Goal: Task Accomplishment & Management: Complete application form

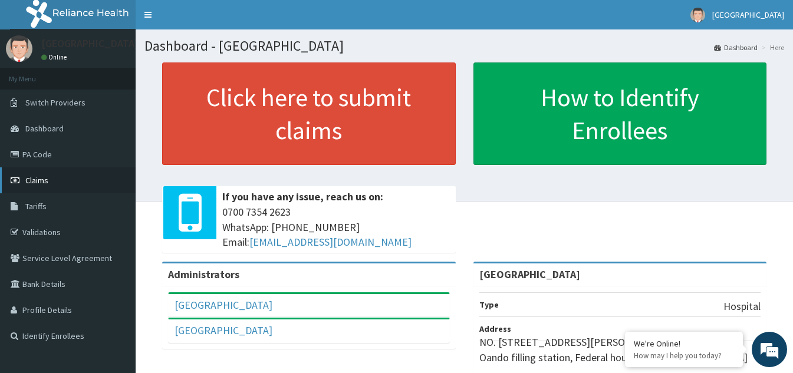
click at [41, 184] on span "Claims" at bounding box center [36, 180] width 23 height 11
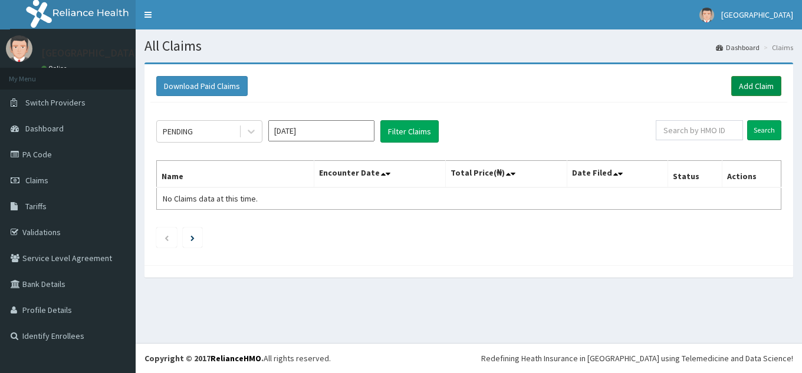
click at [757, 88] on link "Add Claim" at bounding box center [756, 86] width 50 height 20
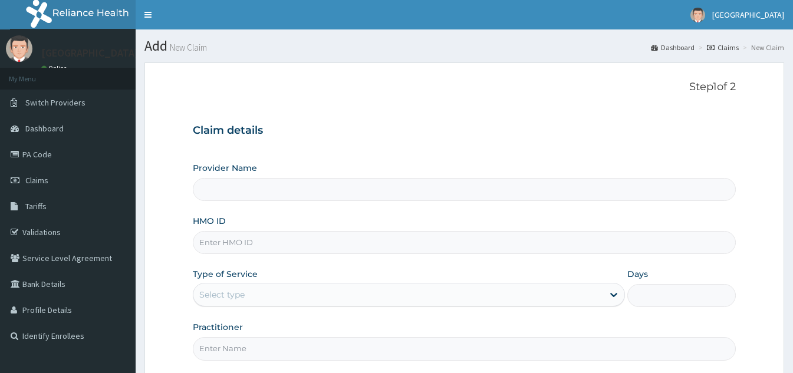
click at [315, 241] on input "HMO ID" at bounding box center [464, 242] width 543 height 23
type input "[GEOGRAPHIC_DATA]"
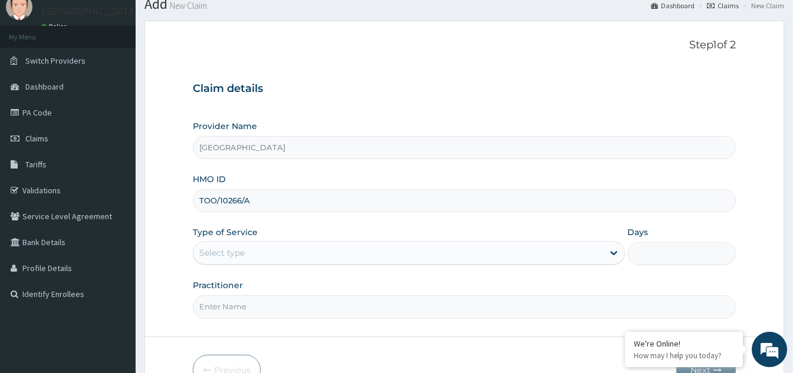
scroll to position [59, 0]
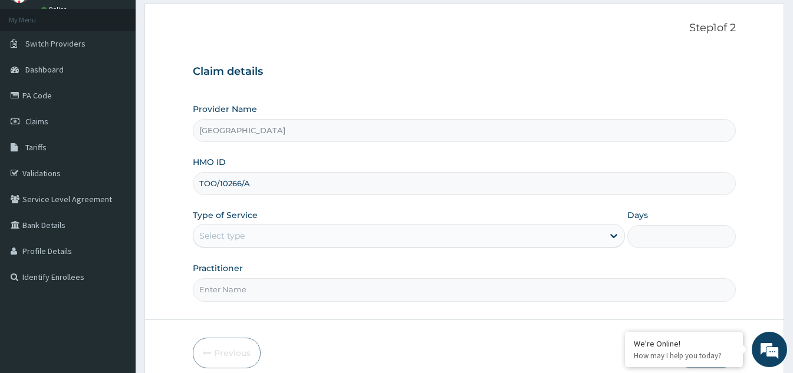
type input "TOO/10266/A"
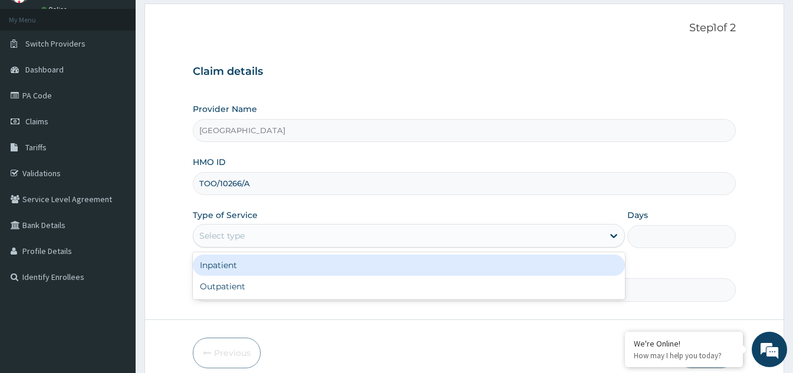
click at [370, 238] on div "Select type" at bounding box center [398, 235] width 410 height 19
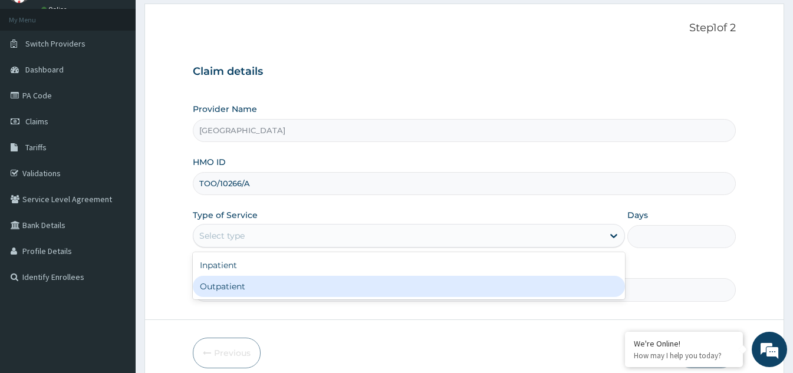
click at [335, 286] on div "Outpatient" at bounding box center [409, 286] width 432 height 21
type input "1"
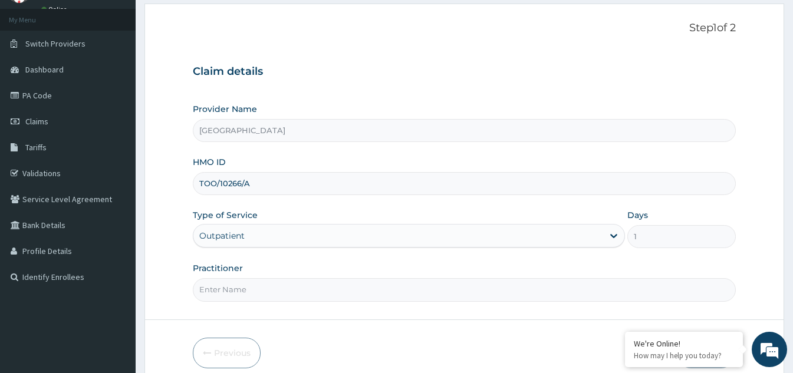
scroll to position [111, 0]
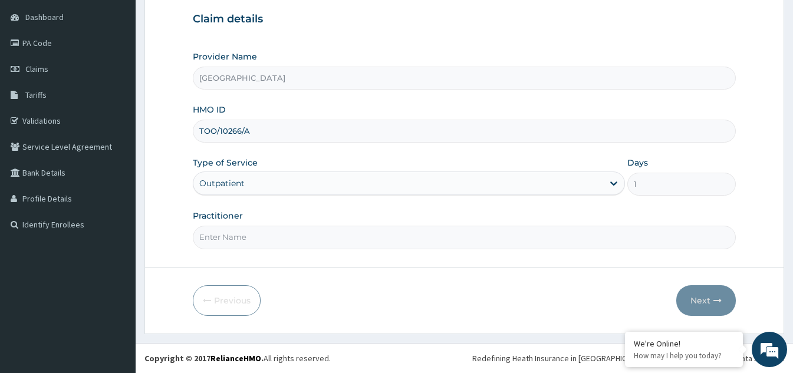
click at [354, 240] on input "Practitioner" at bounding box center [464, 237] width 543 height 23
click at [233, 236] on input "Practitioner" at bounding box center [464, 237] width 543 height 23
type input "Dr lgban"
click at [691, 295] on button "Next" at bounding box center [706, 300] width 60 height 31
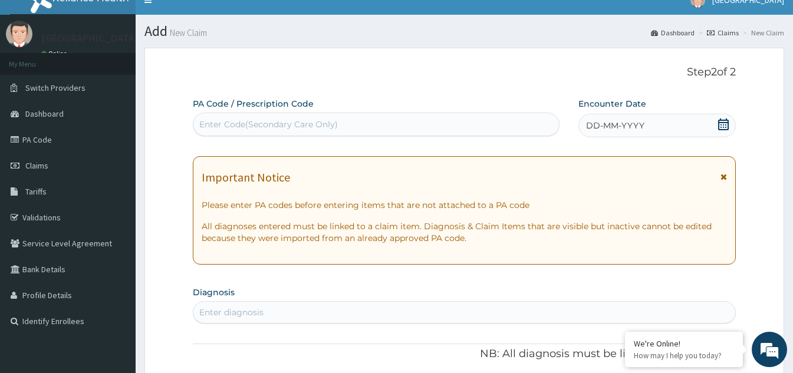
scroll to position [0, 0]
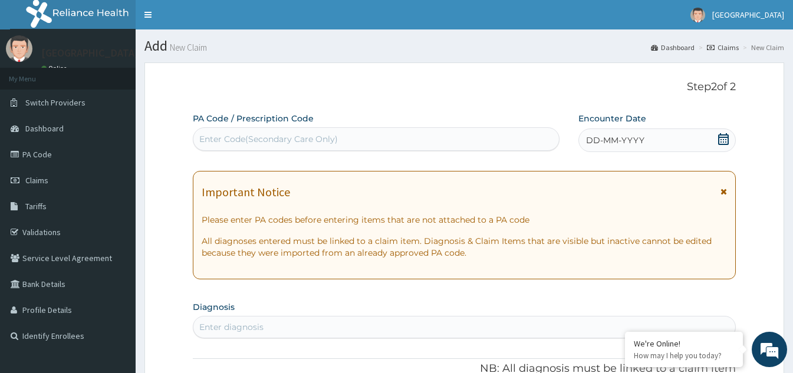
click at [726, 144] on icon at bounding box center [723, 139] width 11 height 12
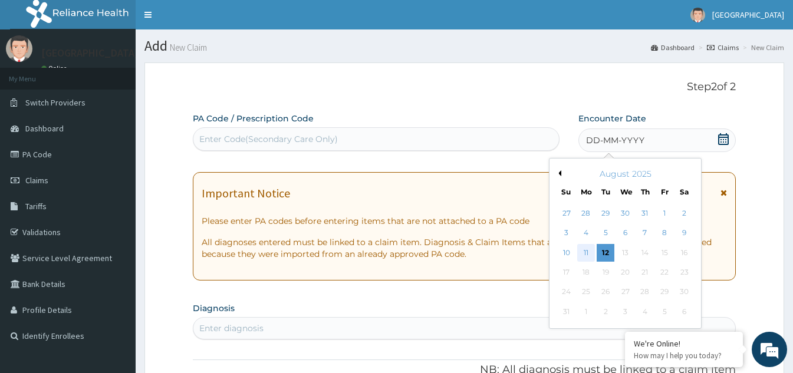
click at [585, 253] on div "11" at bounding box center [586, 253] width 18 height 18
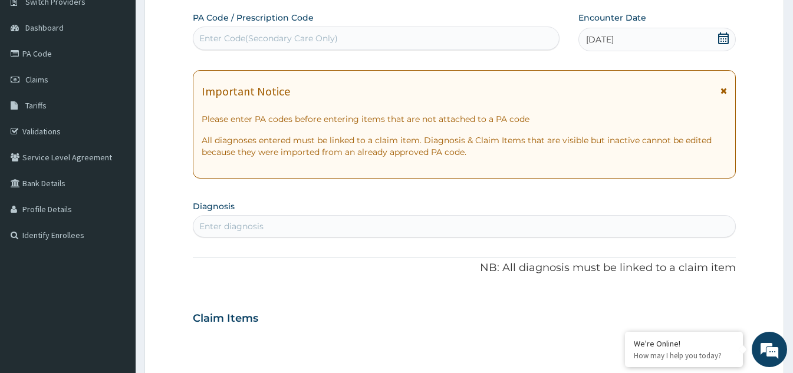
scroll to position [118, 0]
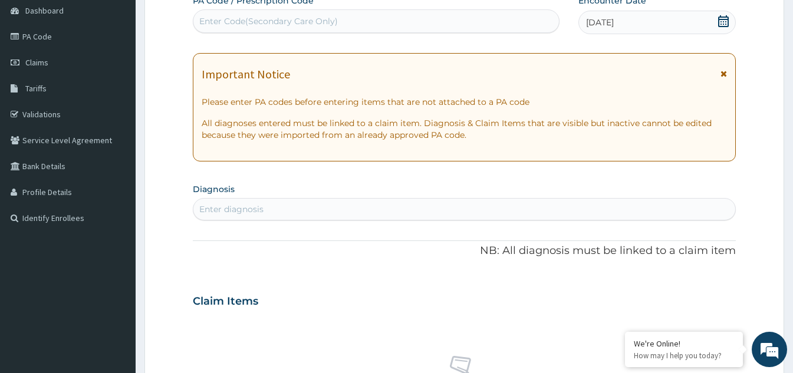
click at [282, 205] on div "Enter diagnosis" at bounding box center [464, 209] width 542 height 19
type input "malaria"
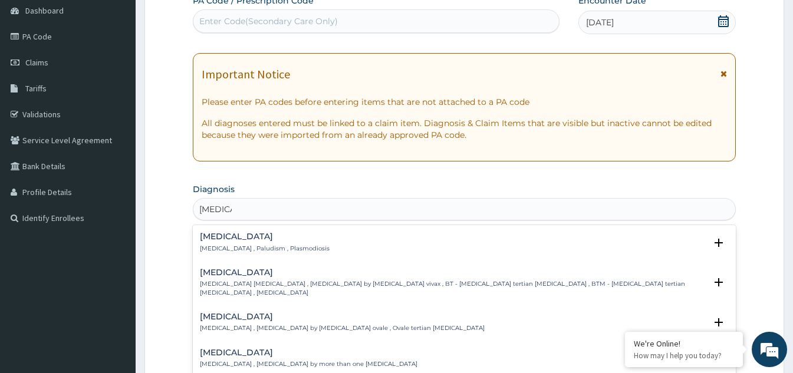
click at [276, 250] on p "Malaria , Paludism , Plasmodiosis" at bounding box center [265, 249] width 130 height 8
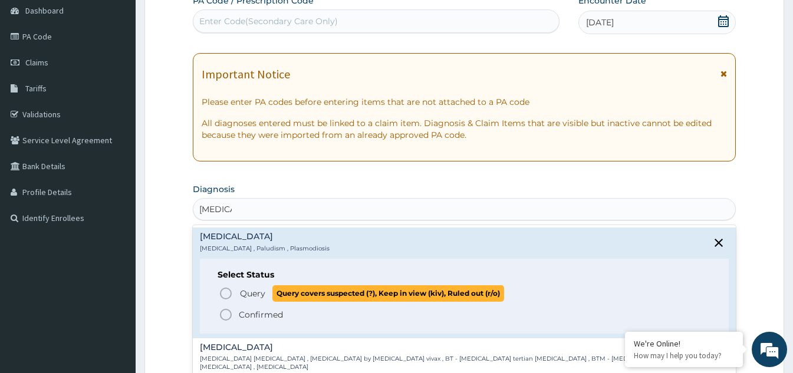
click at [223, 295] on icon "status option query" at bounding box center [226, 293] width 14 height 14
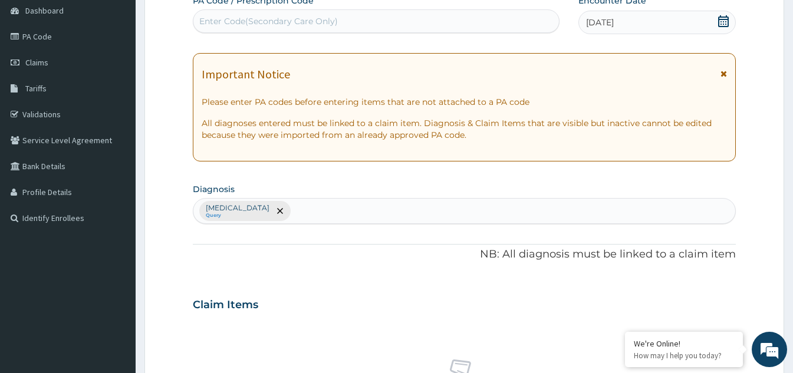
click at [261, 210] on div "Malaria Query" at bounding box center [464, 211] width 542 height 25
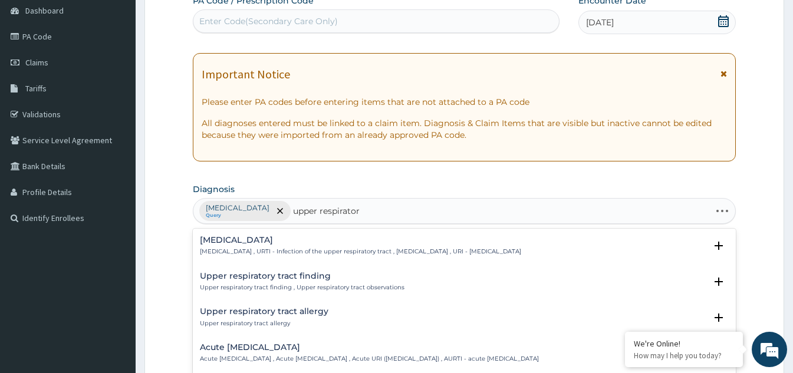
type input "upper respiratory"
click at [286, 252] on p "Upper respiratory infection , URTI - Infection of the upper respiratory tract ,…" at bounding box center [360, 252] width 321 height 8
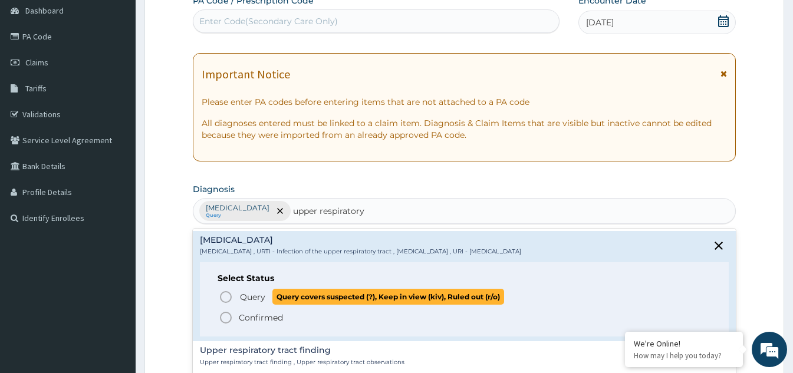
click at [226, 294] on icon "status option query" at bounding box center [226, 297] width 14 height 14
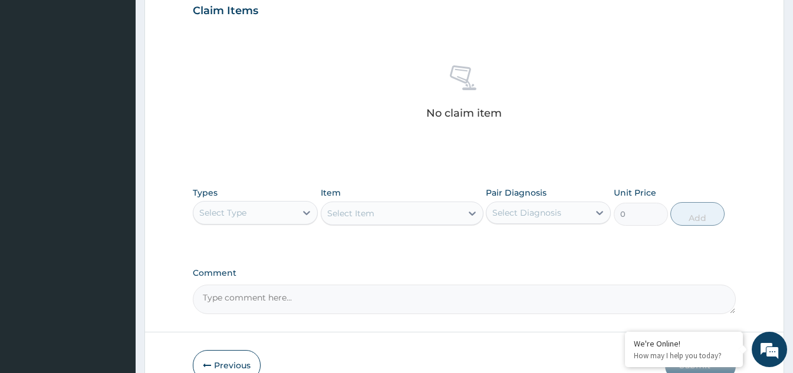
scroll to position [413, 0]
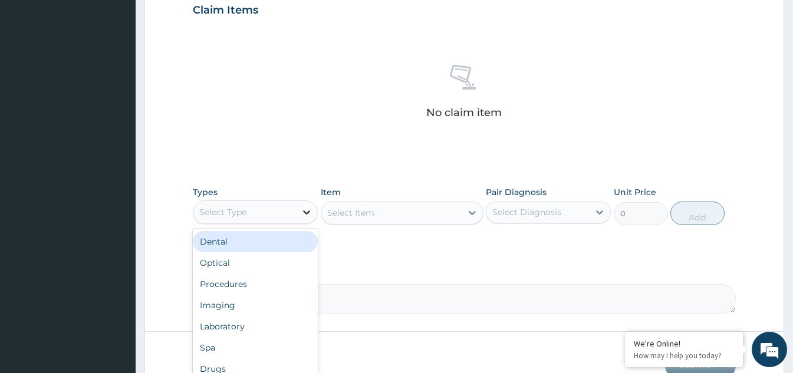
click at [305, 214] on icon at bounding box center [307, 212] width 12 height 12
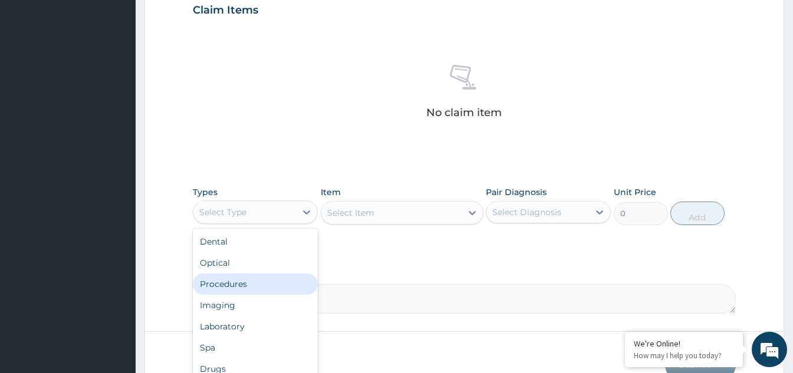
click at [272, 283] on div "Procedures" at bounding box center [255, 283] width 125 height 21
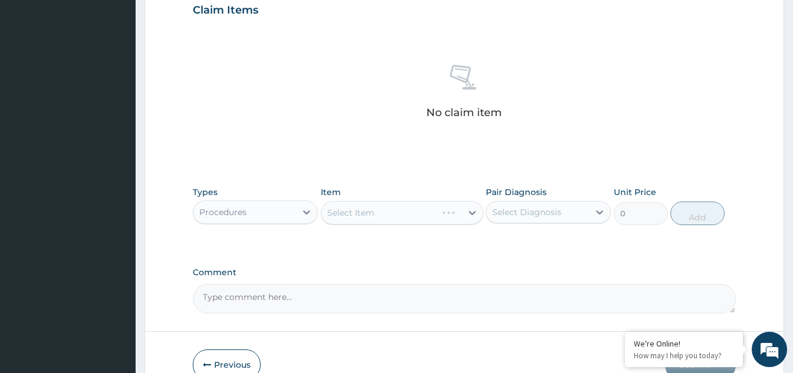
click at [424, 219] on div "Select Item" at bounding box center [402, 213] width 163 height 24
click at [423, 219] on div "Select Item" at bounding box center [391, 212] width 140 height 19
click at [429, 212] on div "Select Item" at bounding box center [391, 212] width 140 height 19
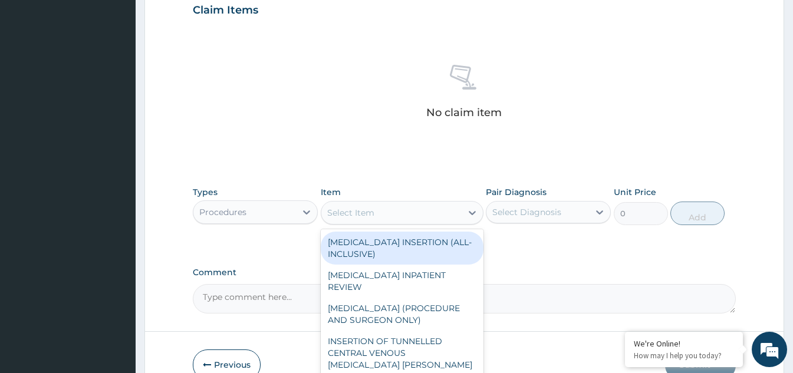
click at [429, 212] on div "Select Item" at bounding box center [391, 212] width 140 height 19
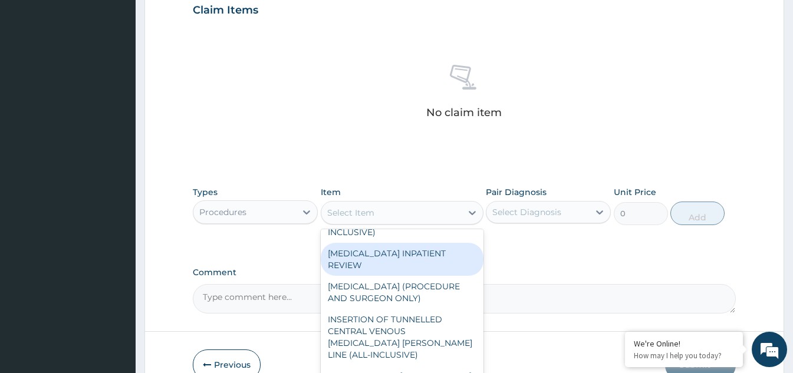
scroll to position [0, 0]
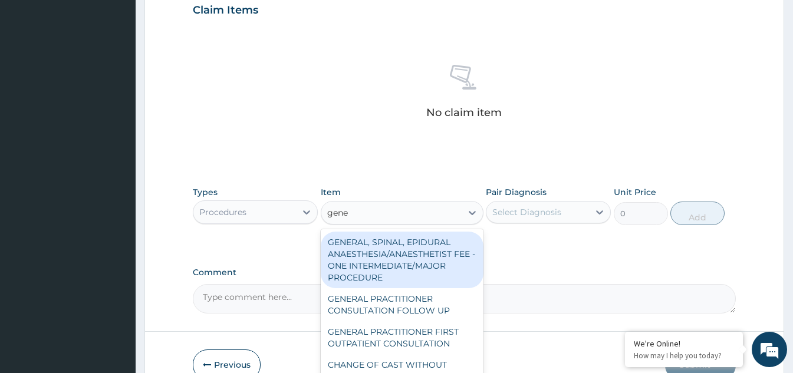
type input "gener"
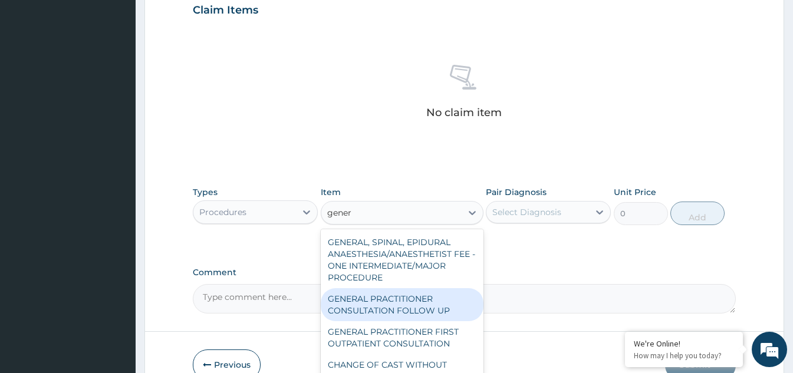
click at [429, 315] on div "GENERAL PRACTITIONER CONSULTATION FOLLOW UP" at bounding box center [402, 304] width 163 height 33
type input "1875"
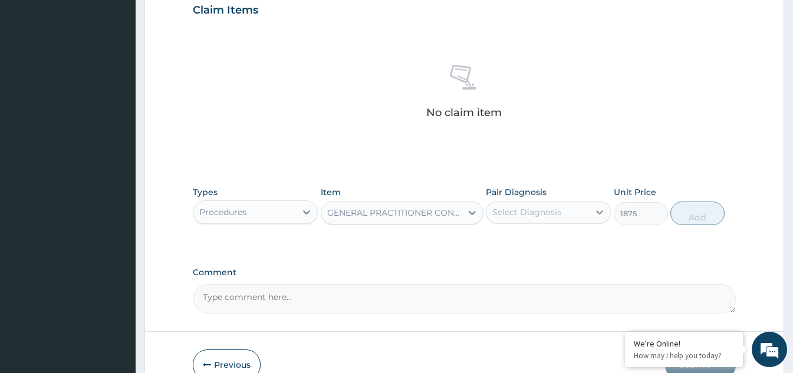
click at [597, 216] on icon at bounding box center [599, 212] width 12 height 12
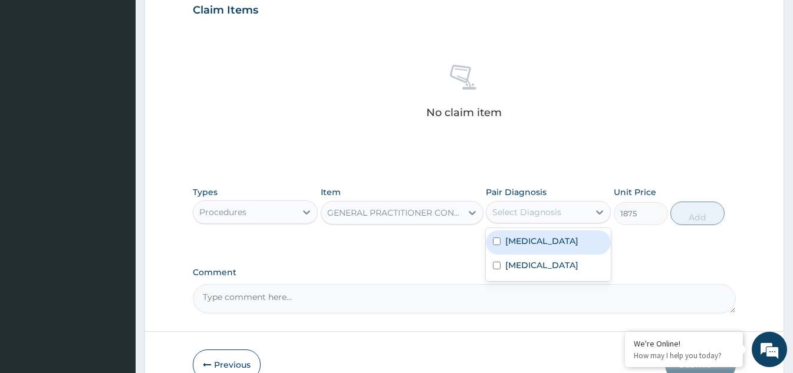
click at [498, 238] on input "checkbox" at bounding box center [497, 242] width 8 height 8
checkbox input "true"
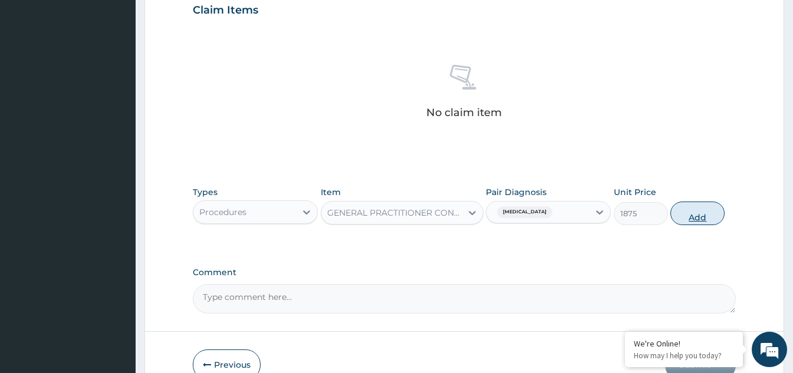
click at [689, 211] on button "Add" at bounding box center [697, 214] width 54 height 24
type input "0"
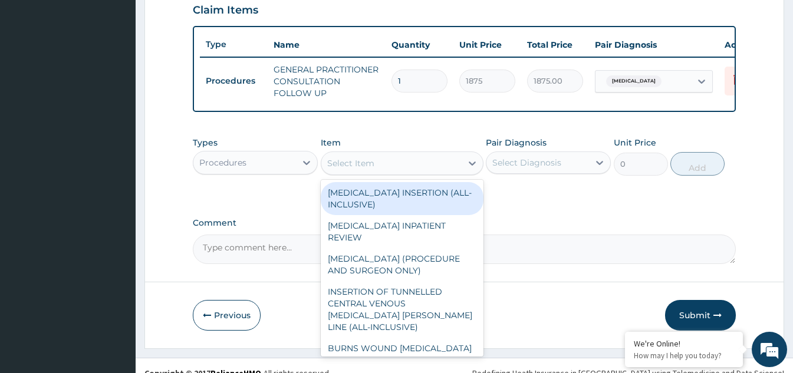
click at [391, 173] on div "Select Item" at bounding box center [391, 163] width 140 height 19
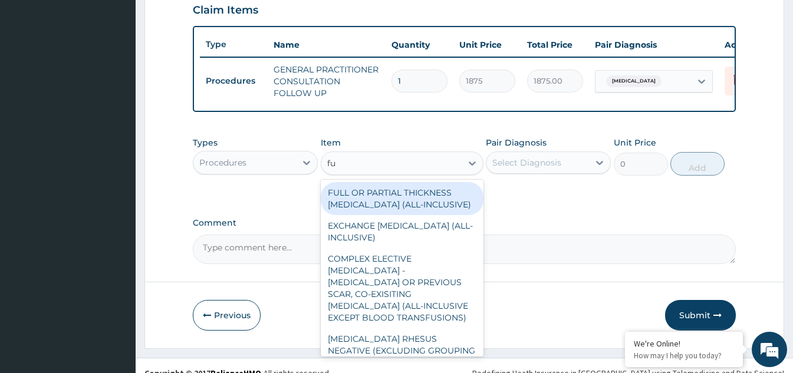
type input "f"
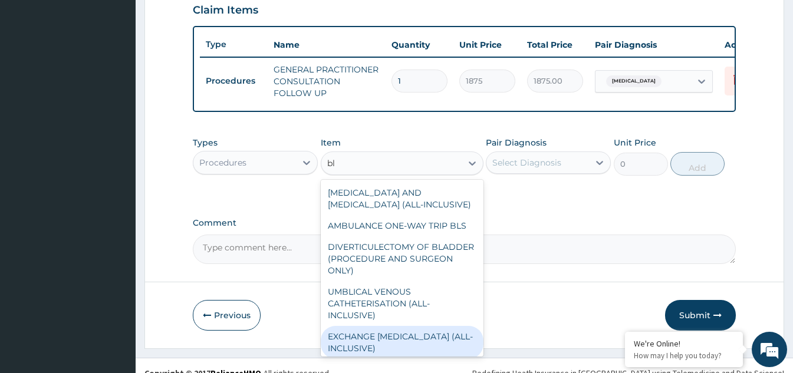
type input "b"
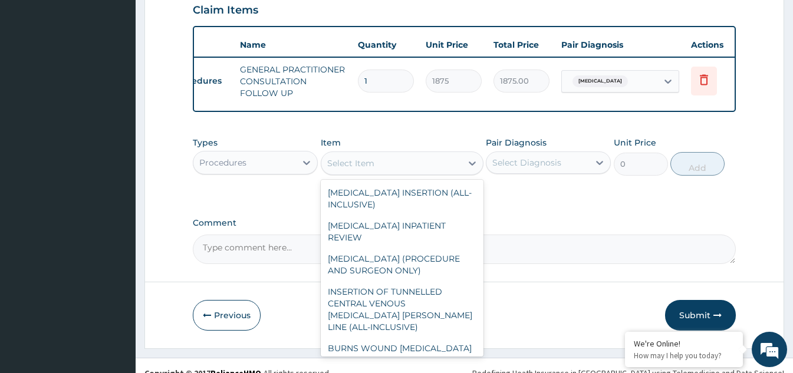
scroll to position [0, 40]
click at [660, 81] on icon at bounding box center [661, 82] width 7 height 4
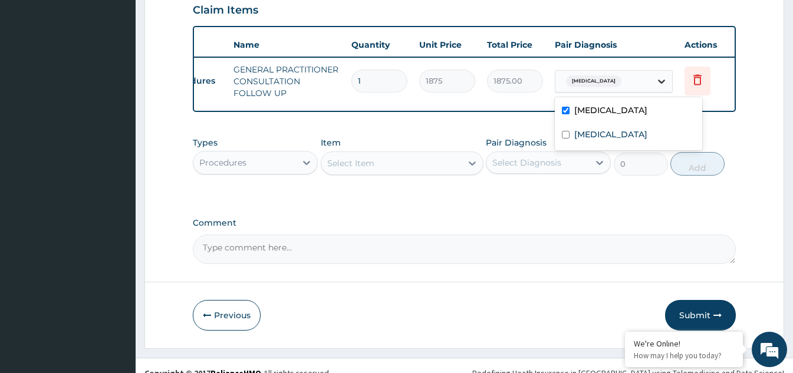
click at [662, 81] on icon at bounding box center [661, 81] width 12 height 12
click at [661, 82] on icon at bounding box center [661, 82] width 7 height 4
click at [565, 138] on input "checkbox" at bounding box center [566, 135] width 8 height 8
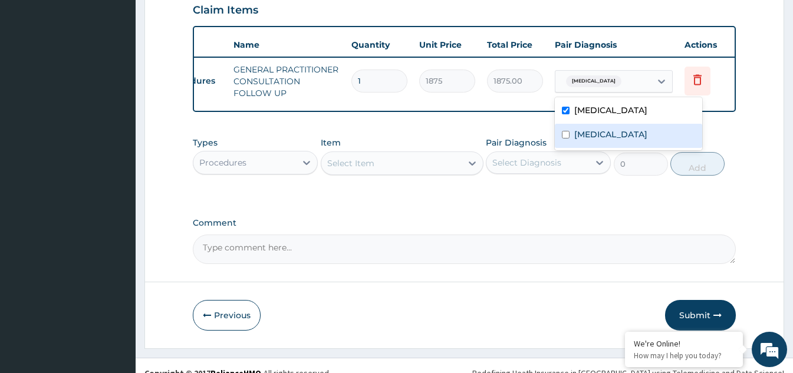
click at [567, 135] on input "checkbox" at bounding box center [566, 135] width 8 height 8
checkbox input "true"
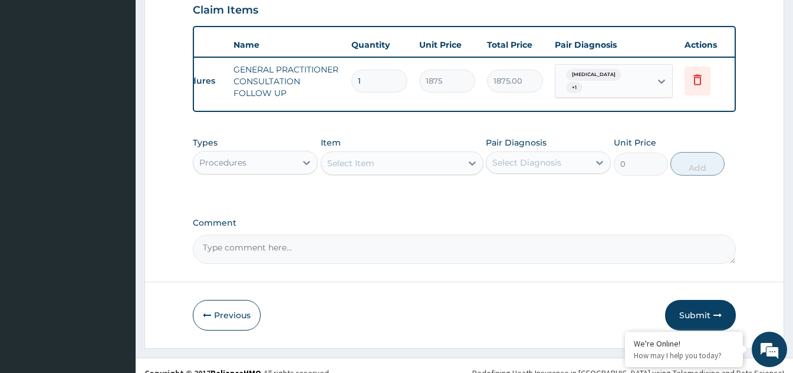
click at [302, 169] on icon at bounding box center [307, 163] width 12 height 12
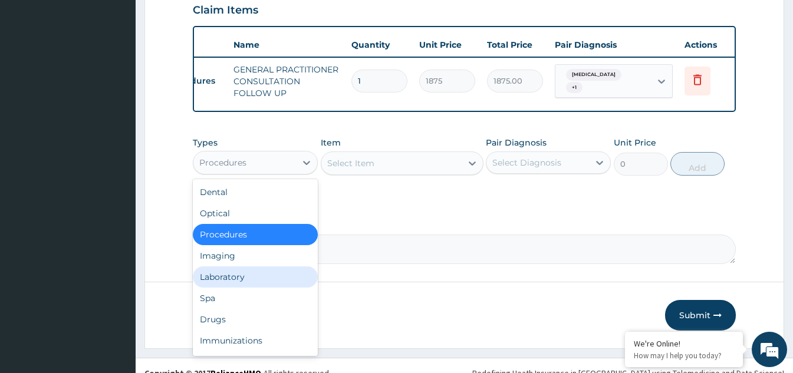
click at [262, 284] on div "Laboratory" at bounding box center [255, 276] width 125 height 21
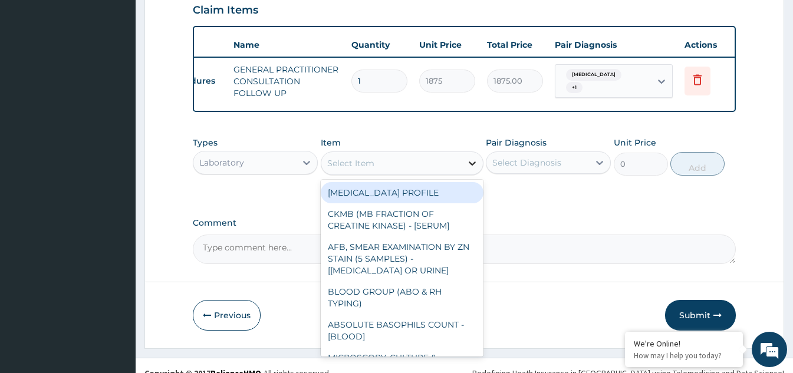
click at [464, 174] on div at bounding box center [471, 163] width 21 height 21
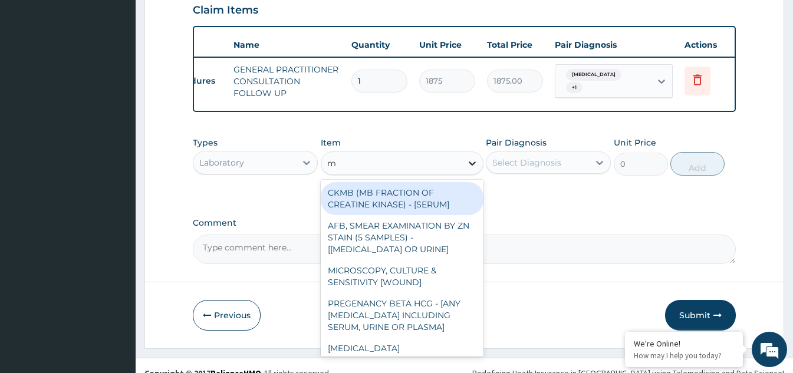
type input "mp"
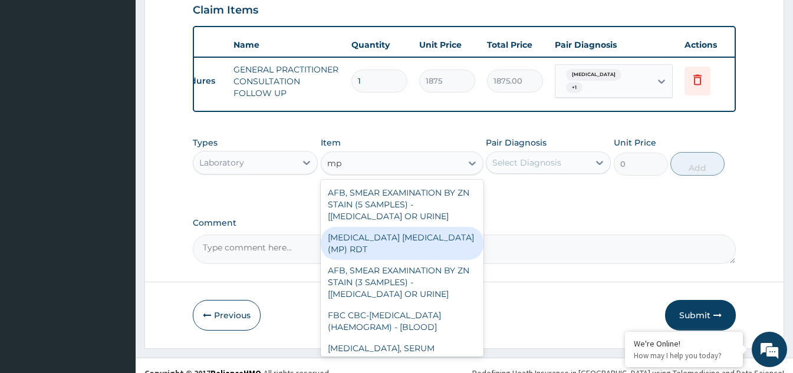
click at [426, 242] on div "MALARIA PARASITE (MP) RDT" at bounding box center [402, 243] width 163 height 33
type input "2000"
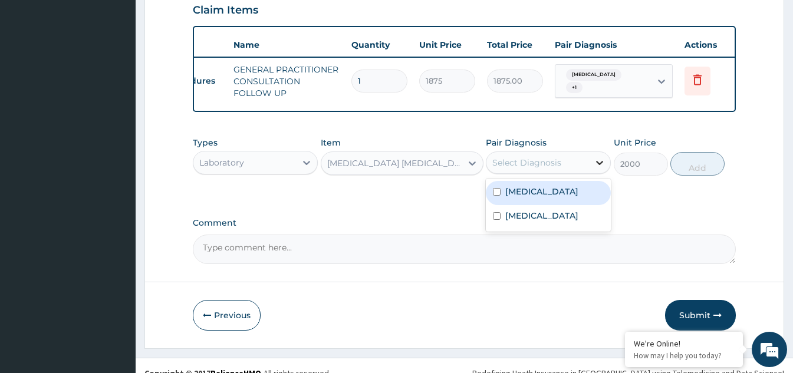
click at [599, 169] on icon at bounding box center [599, 163] width 12 height 12
click at [498, 196] on input "checkbox" at bounding box center [497, 192] width 8 height 8
checkbox input "true"
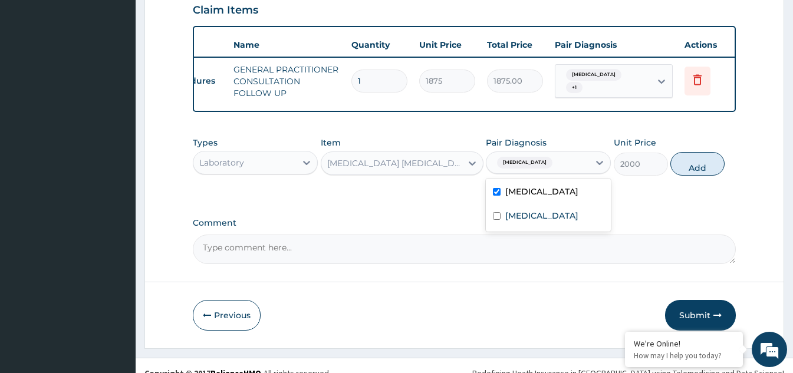
drag, startPoint x: 708, startPoint y: 179, endPoint x: 680, endPoint y: 183, distance: 28.6
click at [707, 176] on button "Add" at bounding box center [697, 164] width 54 height 24
type input "0"
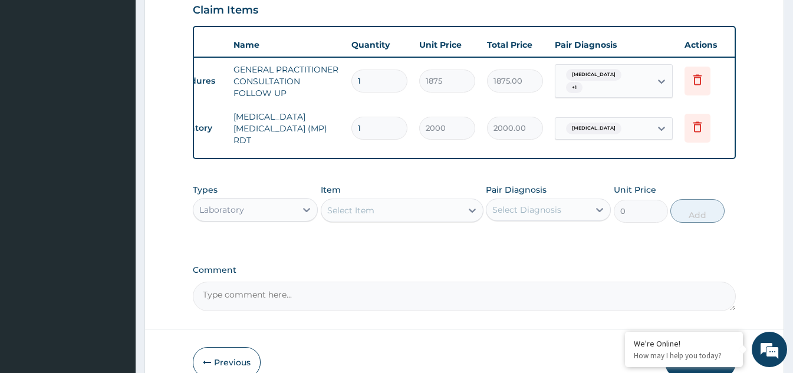
click at [460, 212] on div "Select Item" at bounding box center [391, 210] width 140 height 19
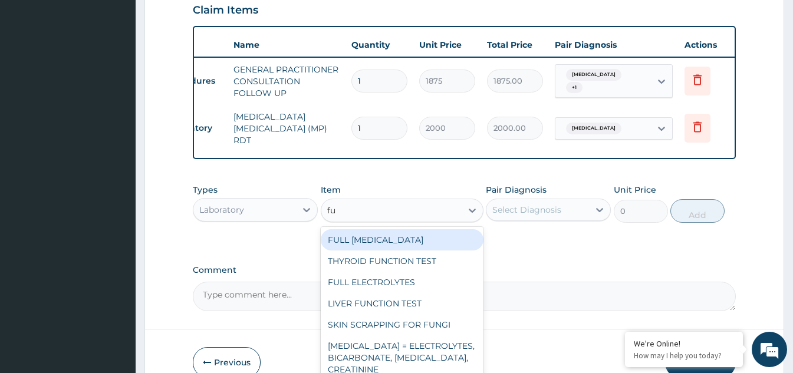
type input "f"
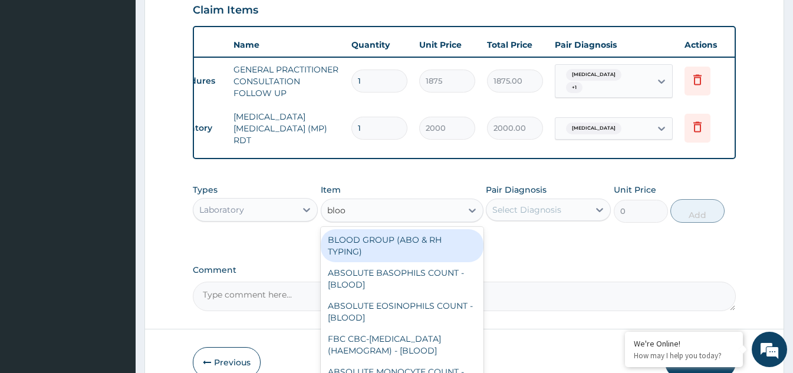
type input "blood"
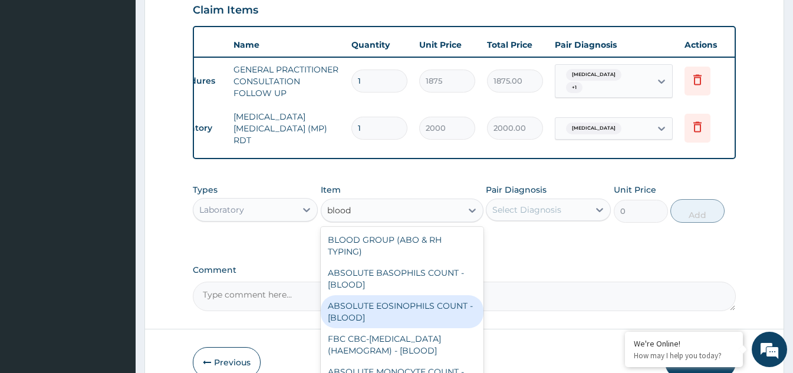
scroll to position [59, 0]
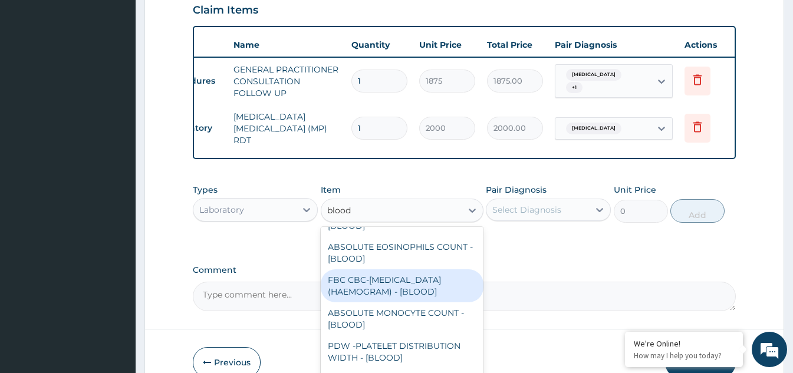
click at [399, 295] on div "FBC CBC-COMPLETE BLOOD COUNT (HAEMOGRAM) - [BLOOD]" at bounding box center [402, 285] width 163 height 33
type input "5000"
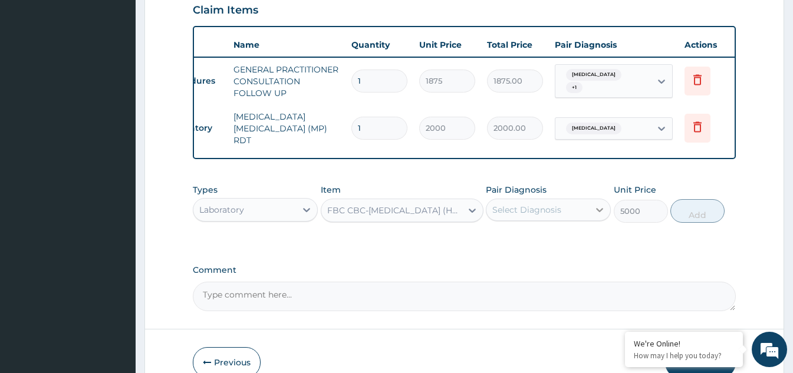
click at [601, 212] on icon at bounding box center [599, 210] width 7 height 4
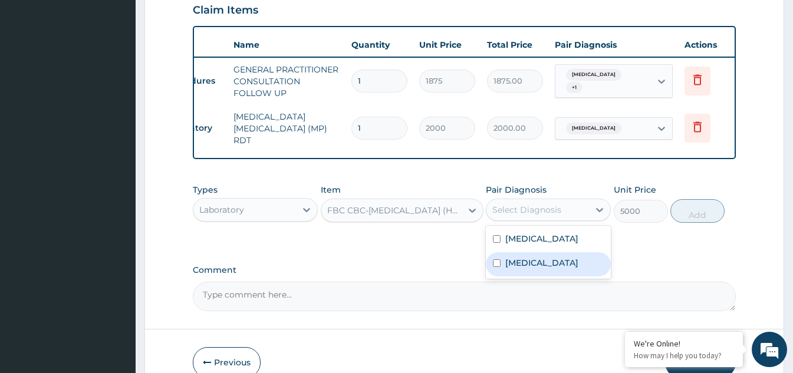
click at [500, 267] on input "checkbox" at bounding box center [497, 263] width 8 height 8
checkbox input "true"
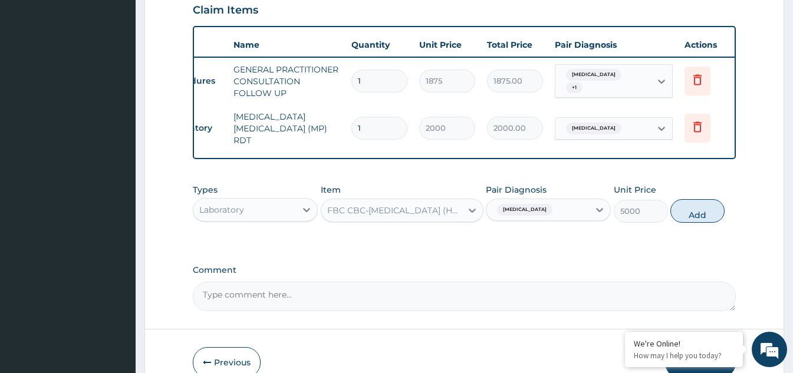
click at [709, 219] on button "Add" at bounding box center [697, 211] width 54 height 24
type input "0"
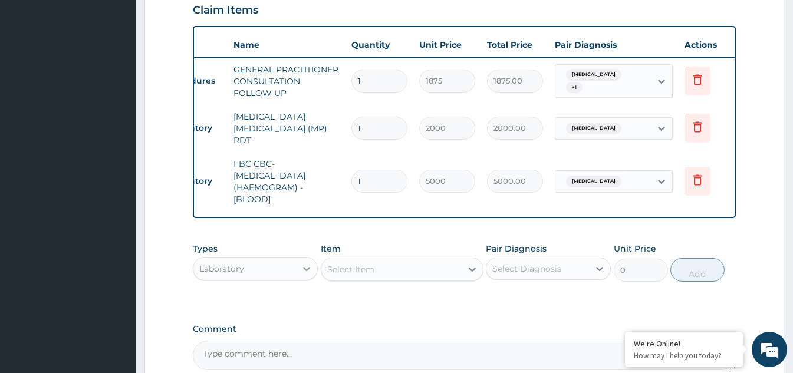
click at [311, 269] on icon at bounding box center [307, 269] width 12 height 12
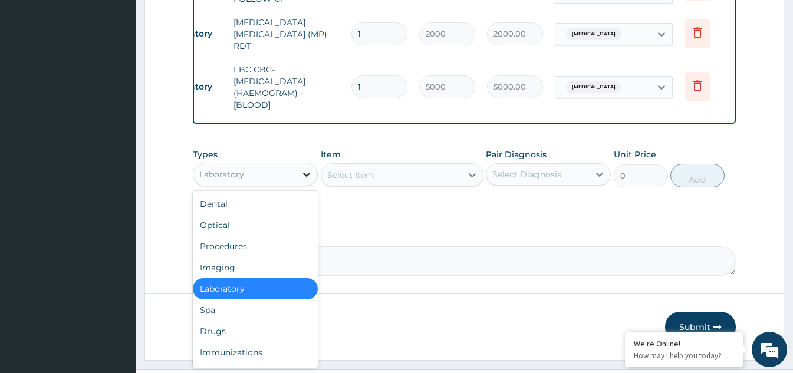
scroll to position [530, 0]
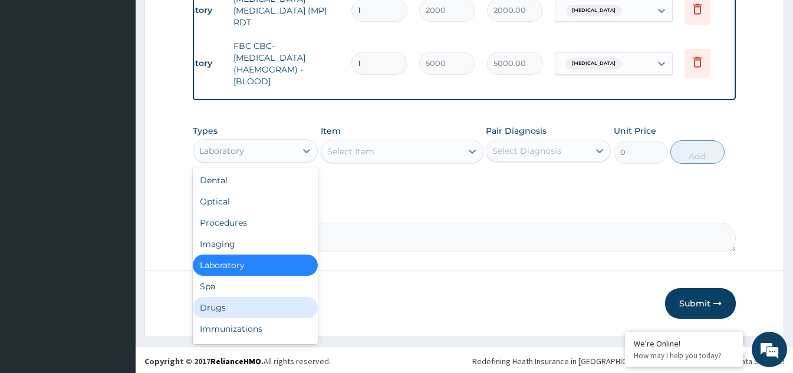
drag, startPoint x: 223, startPoint y: 311, endPoint x: 225, endPoint y: 304, distance: 7.9
click at [223, 311] on div "Drugs" at bounding box center [255, 307] width 125 height 21
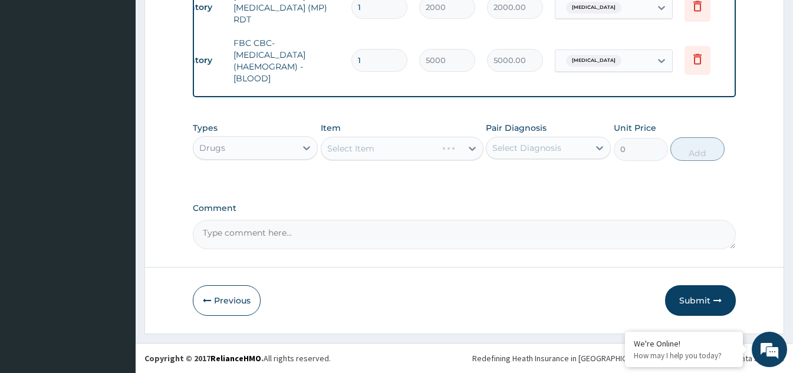
scroll to position [536, 0]
click at [440, 149] on div "Select Item" at bounding box center [391, 148] width 140 height 19
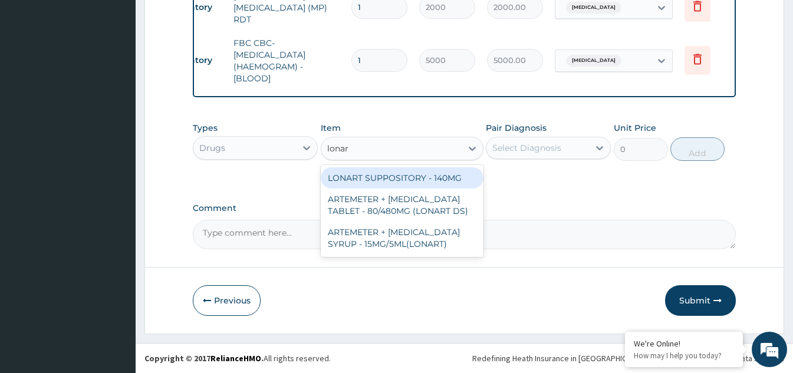
type input "lonart"
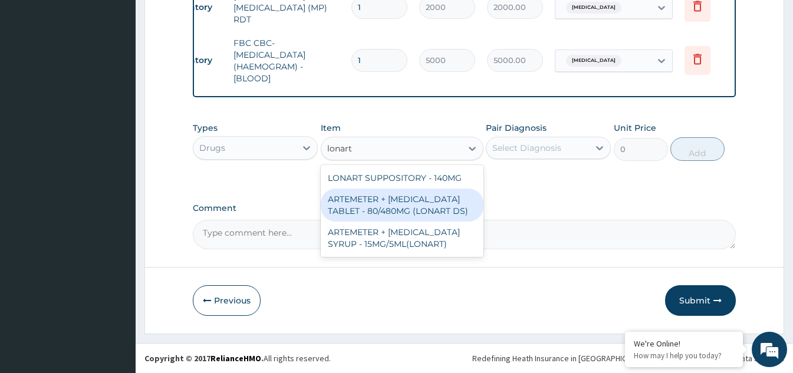
click at [412, 203] on div "ARTEMETER + LUMEFANTRINE TABLET - 80/480MG (LONART DS)" at bounding box center [402, 205] width 163 height 33
type input "588"
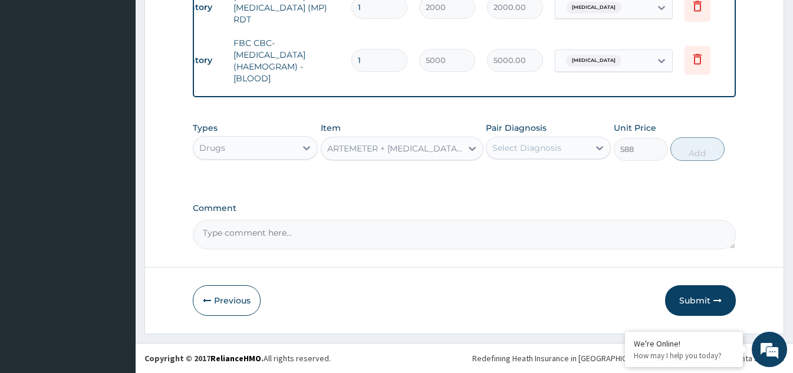
click at [579, 151] on div "Select Diagnosis" at bounding box center [537, 147] width 103 height 19
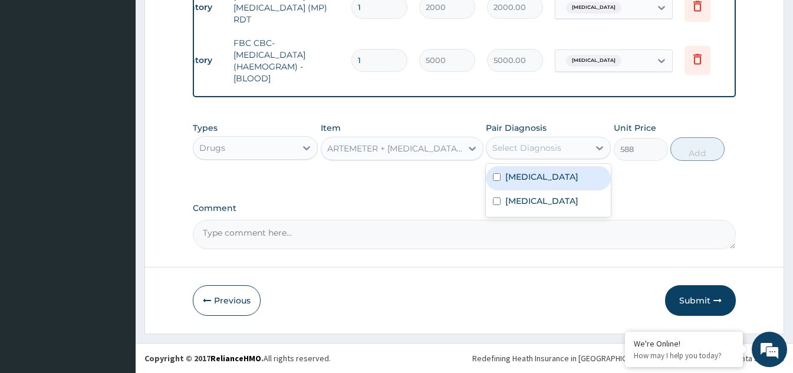
click at [496, 174] on input "checkbox" at bounding box center [497, 177] width 8 height 8
checkbox input "true"
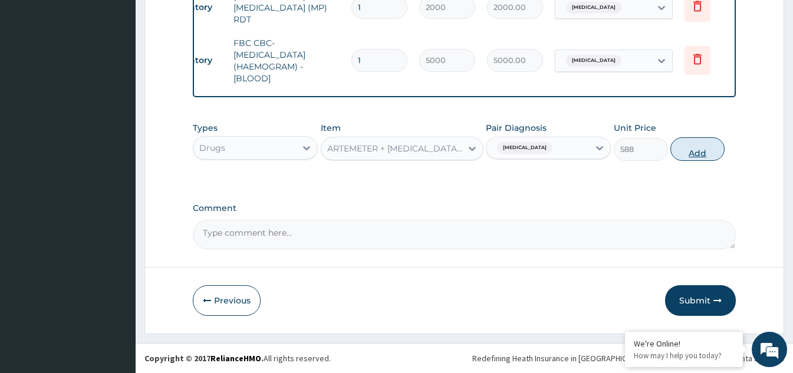
click at [699, 153] on button "Add" at bounding box center [697, 149] width 54 height 24
type input "0"
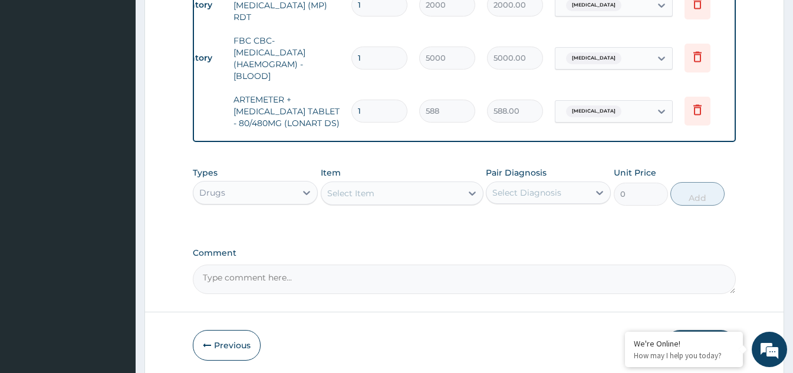
drag, startPoint x: 370, startPoint y: 105, endPoint x: 355, endPoint y: 112, distance: 16.3
click at [355, 112] on input "1" at bounding box center [379, 111] width 56 height 23
type input "6"
type input "3528.00"
type input "6"
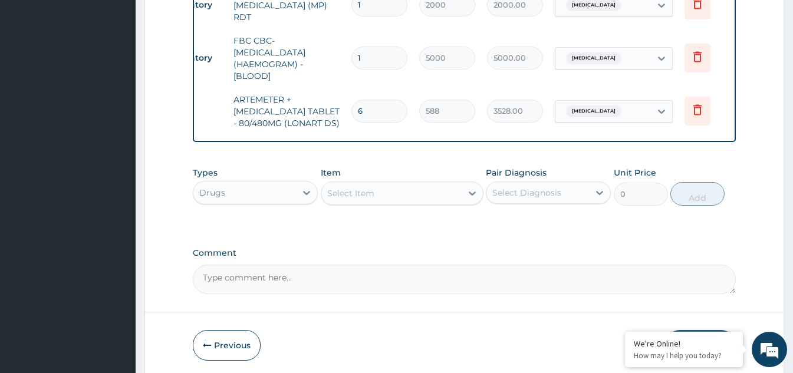
click at [413, 199] on div "Select Item" at bounding box center [391, 193] width 140 height 19
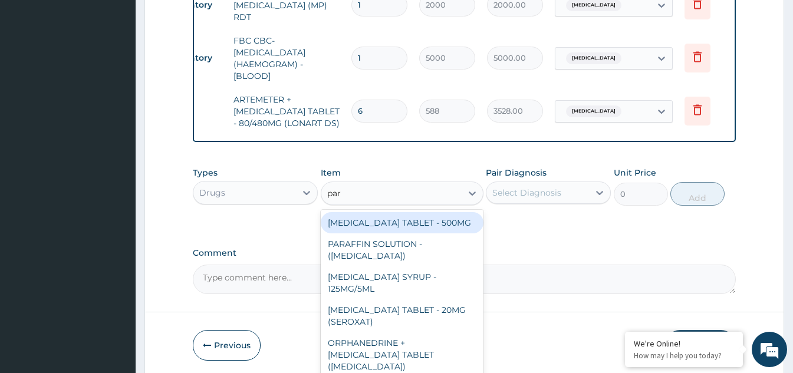
type input "para"
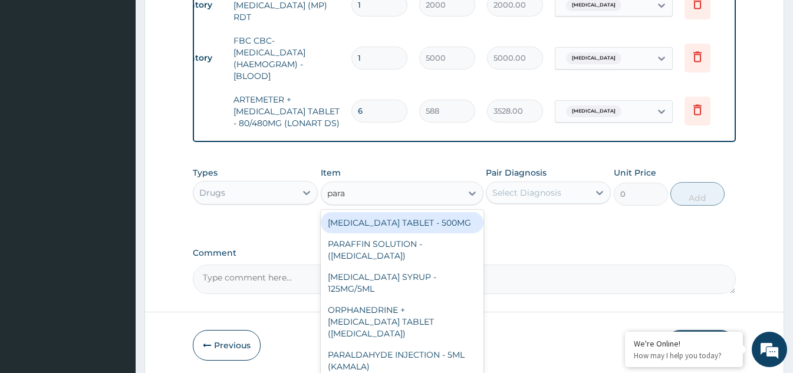
click at [410, 221] on div "PARACETAMOL TABLET - 500MG" at bounding box center [402, 222] width 163 height 21
type input "33.599999999999994"
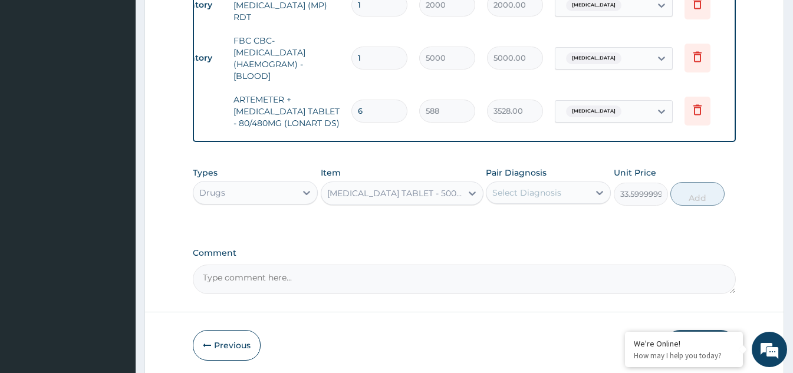
click at [553, 197] on div "Select Diagnosis" at bounding box center [526, 193] width 69 height 12
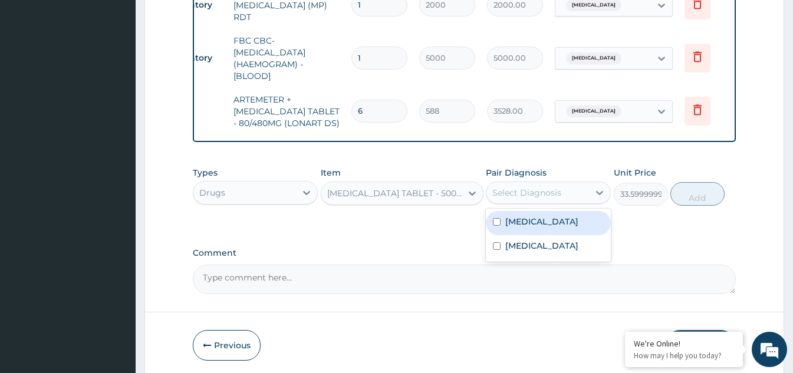
click at [499, 223] on input "checkbox" at bounding box center [497, 222] width 8 height 8
checkbox input "true"
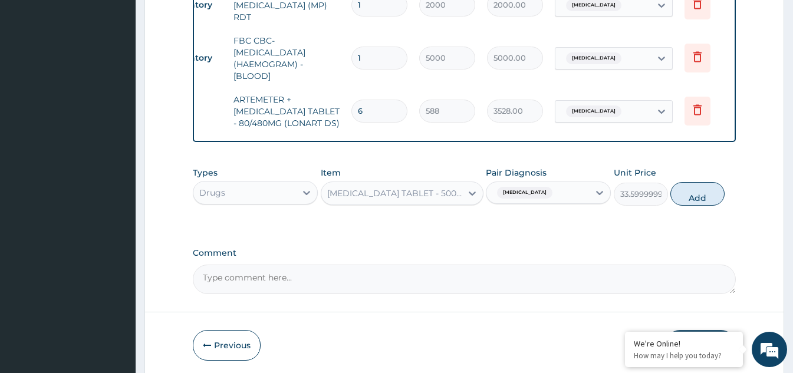
click at [710, 199] on button "Add" at bounding box center [697, 194] width 54 height 24
type input "0"
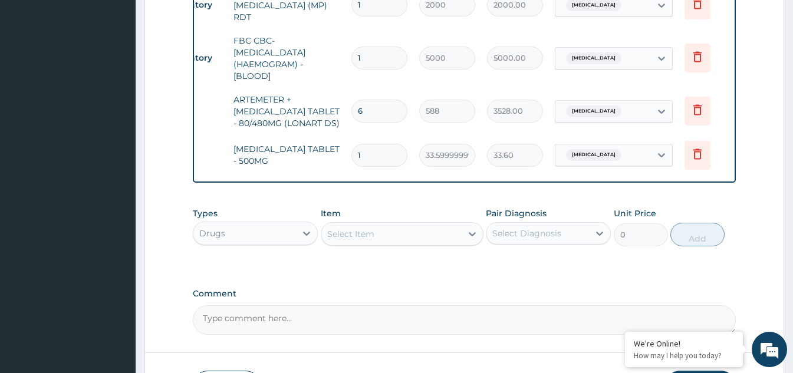
click at [364, 150] on input "1" at bounding box center [379, 155] width 56 height 23
type input "18"
type input "604.80"
type input "18"
click at [379, 242] on div "Select Item" at bounding box center [391, 234] width 140 height 19
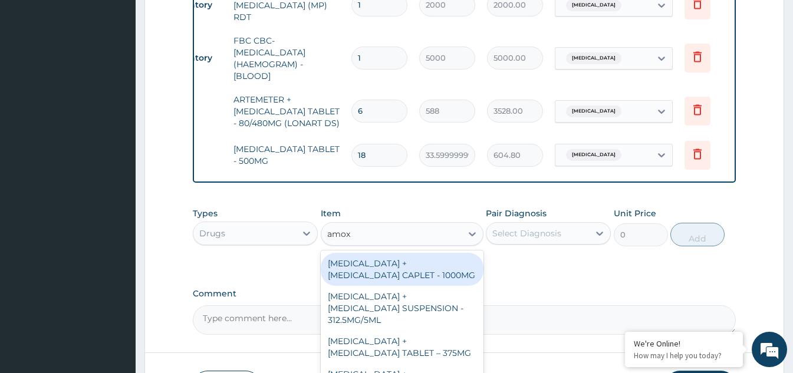
type input "amoxi"
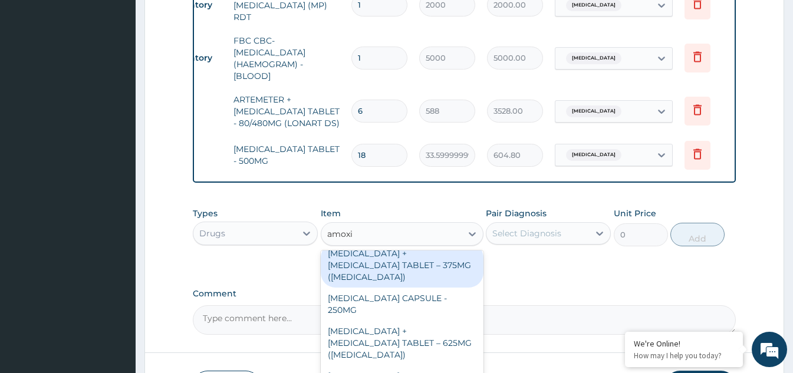
scroll to position [354, 0]
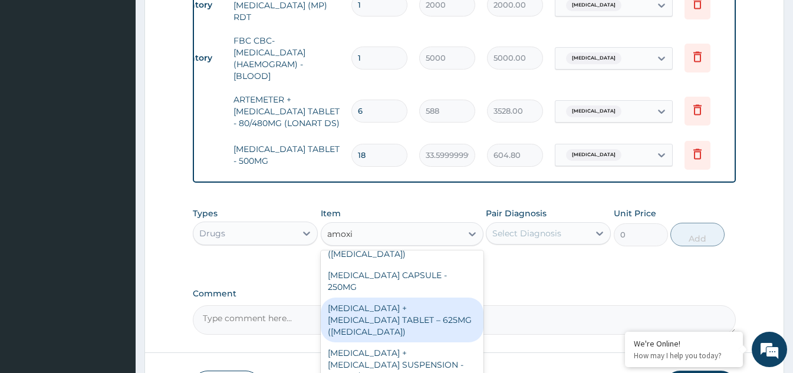
click at [413, 303] on div "AMOXICILLIN + CLAVULANIC ACID TABLET – 625MG (AUGMENTIN)" at bounding box center [402, 320] width 163 height 45
type input "672"
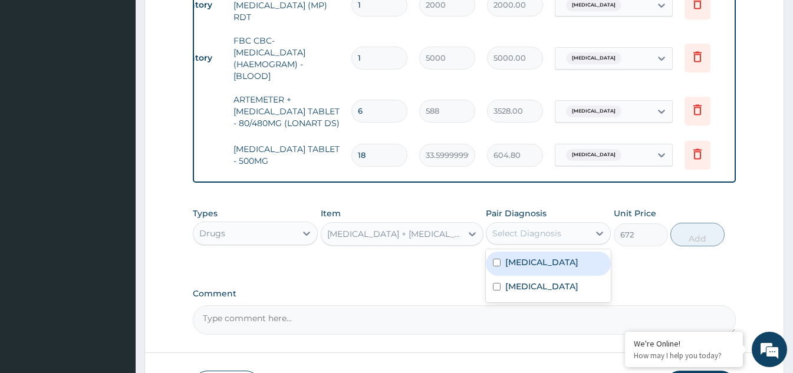
click at [575, 238] on div "Select Diagnosis" at bounding box center [537, 233] width 103 height 19
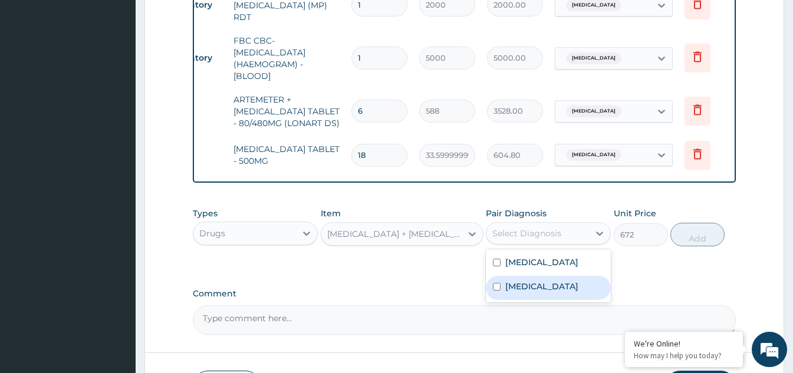
click at [496, 291] on input "checkbox" at bounding box center [497, 287] width 8 height 8
checkbox input "true"
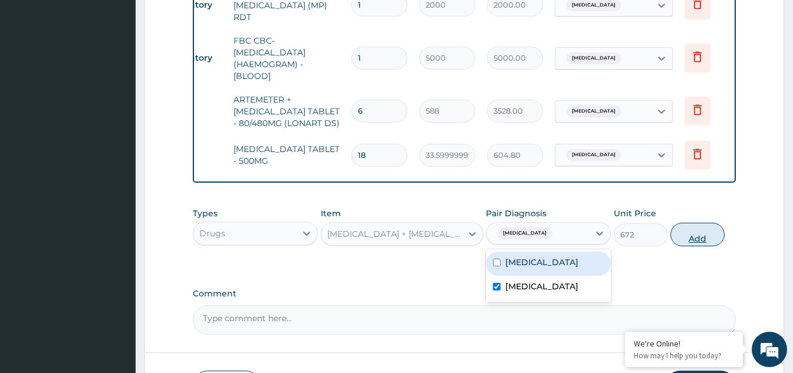
click at [682, 241] on button "Add" at bounding box center [697, 235] width 54 height 24
type input "0"
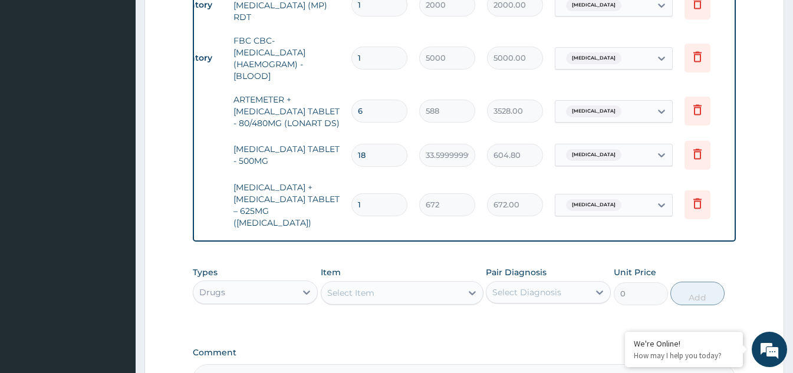
type input "10"
type input "6720.00"
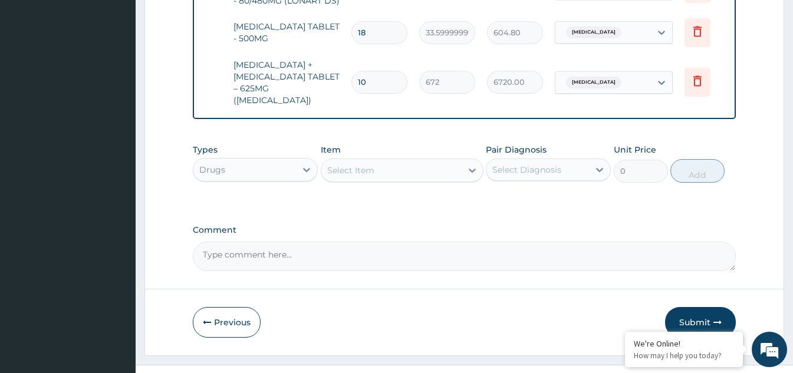
scroll to position [682, 0]
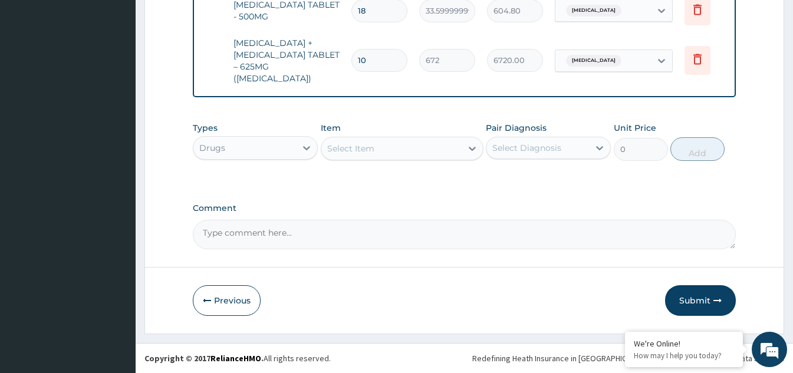
type input "10"
click at [460, 150] on div "Select Item" at bounding box center [391, 148] width 140 height 19
click at [465, 140] on div at bounding box center [471, 148] width 21 height 21
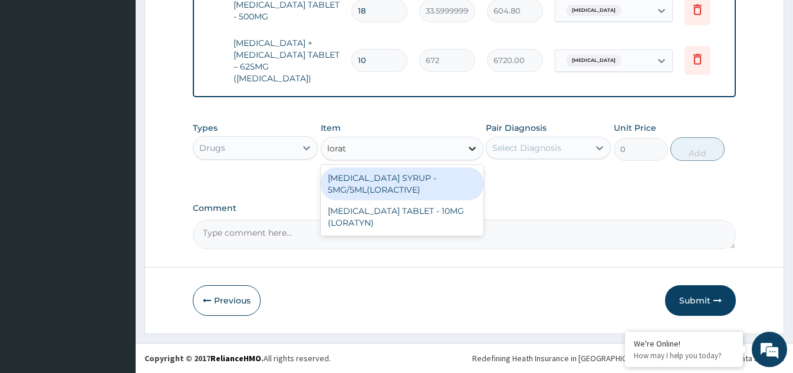
type input "lorata"
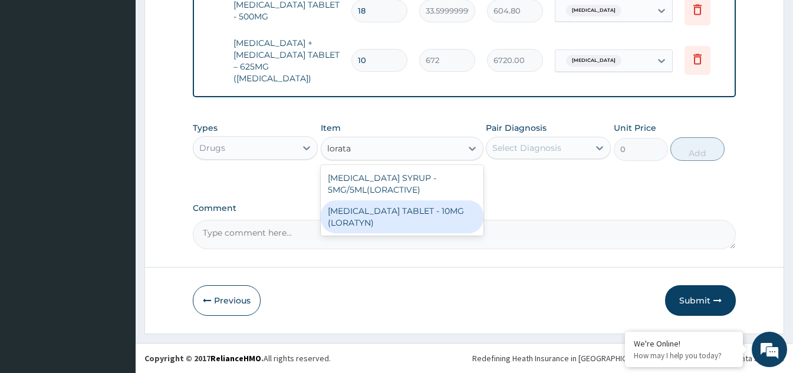
click at [421, 210] on div "LORATADINE TABLET - 10MG (LORATYN)" at bounding box center [402, 216] width 163 height 33
type input "98"
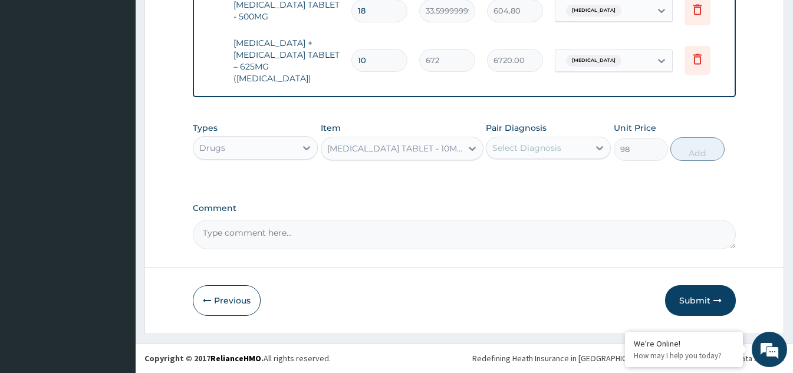
click at [545, 143] on div "Select Diagnosis" at bounding box center [526, 148] width 69 height 12
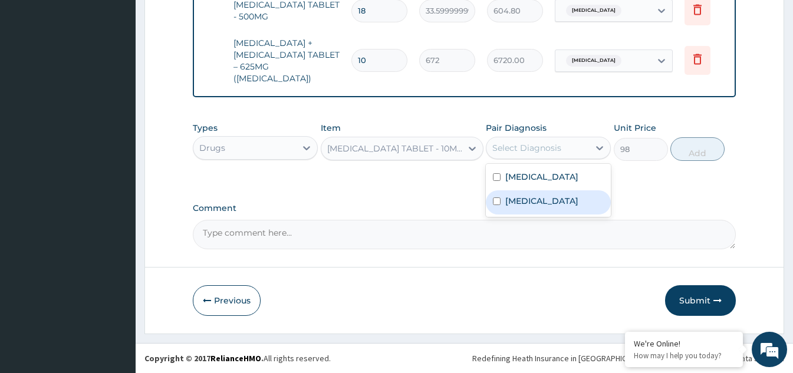
click at [499, 205] on input "checkbox" at bounding box center [497, 201] width 8 height 8
checkbox input "true"
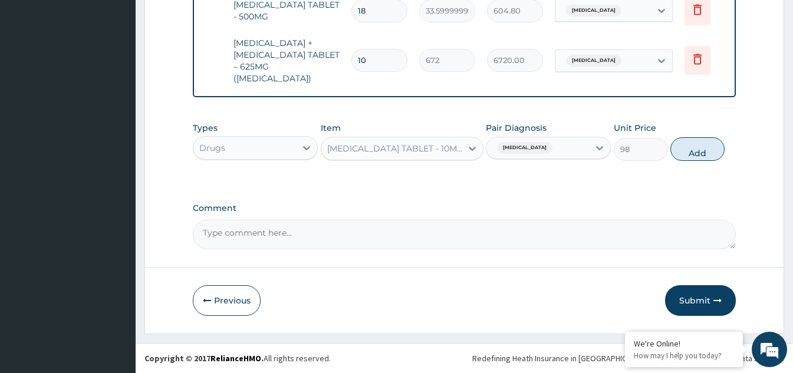
click at [697, 153] on button "Add" at bounding box center [697, 149] width 54 height 24
type input "0"
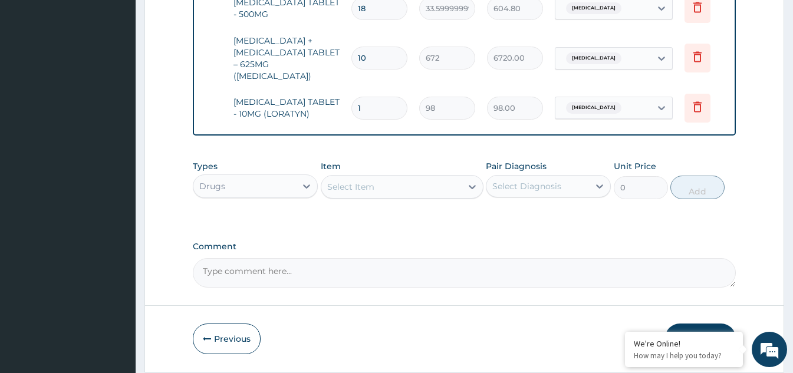
type input "10"
type input "980.00"
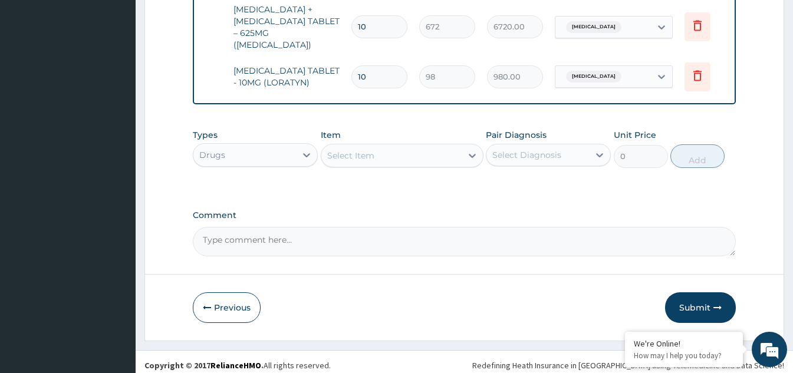
scroll to position [723, 0]
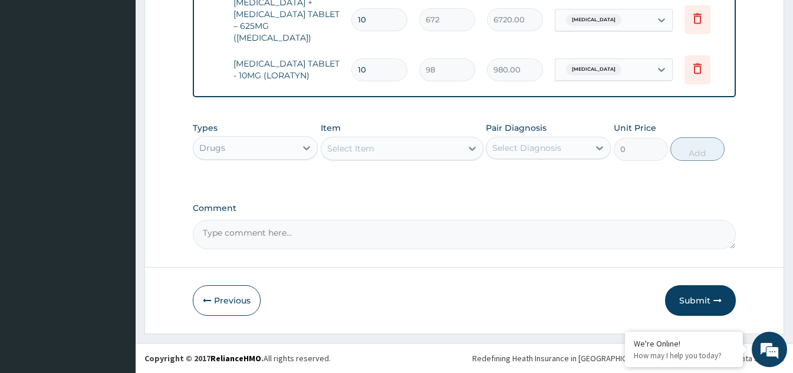
type input "10"
click at [413, 148] on div "Select Item" at bounding box center [391, 148] width 140 height 19
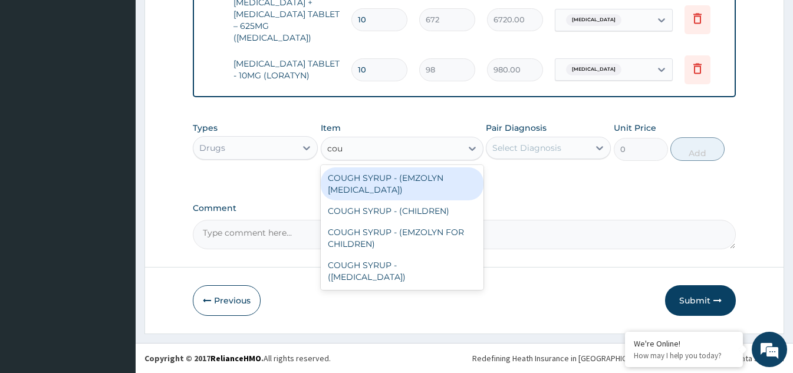
type input "coug"
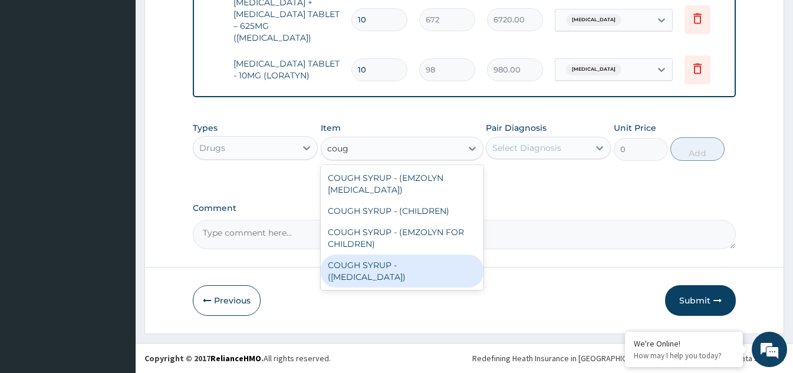
click at [414, 263] on div "COUGH SYRUP - (EXPECTORANT)" at bounding box center [402, 271] width 163 height 33
type input "1120"
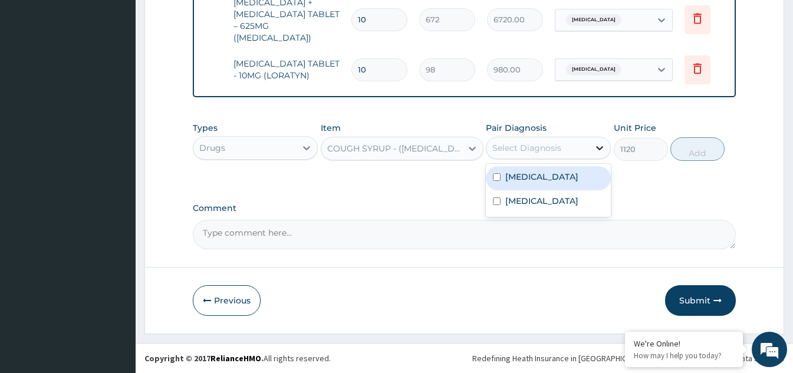
click at [596, 151] on icon at bounding box center [599, 148] width 12 height 12
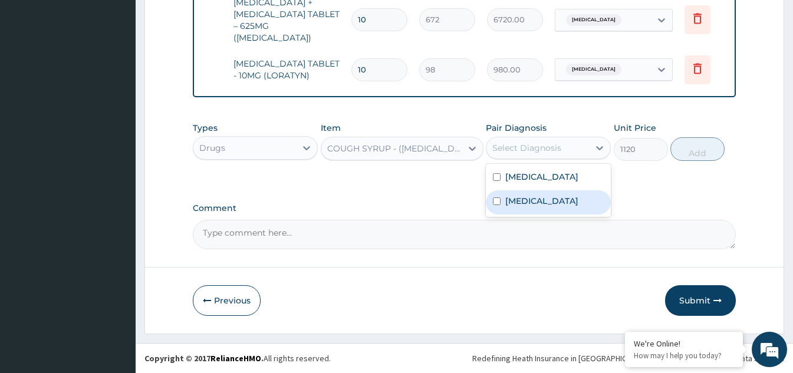
click at [502, 207] on div "Upper respiratory infection" at bounding box center [548, 202] width 125 height 24
checkbox input "true"
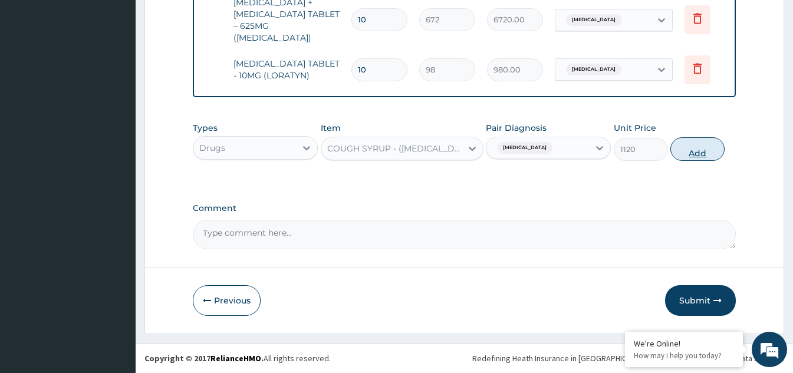
click at [703, 149] on button "Add" at bounding box center [697, 149] width 54 height 24
type input "0"
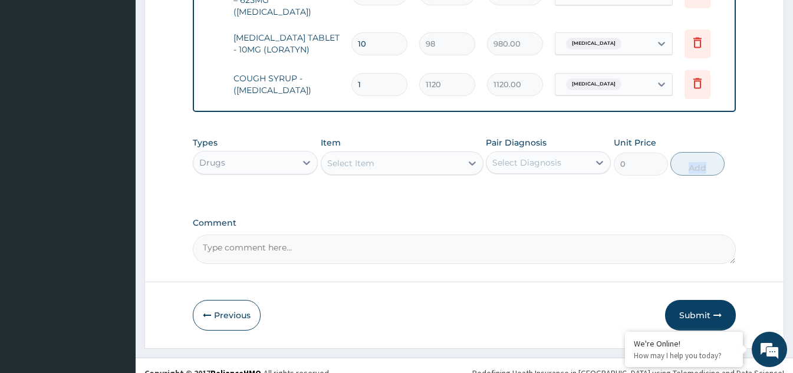
scroll to position [764, 0]
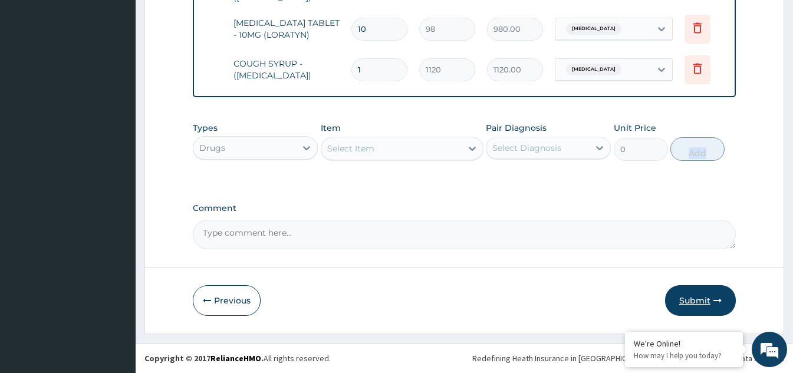
click at [687, 298] on button "Submit" at bounding box center [700, 300] width 71 height 31
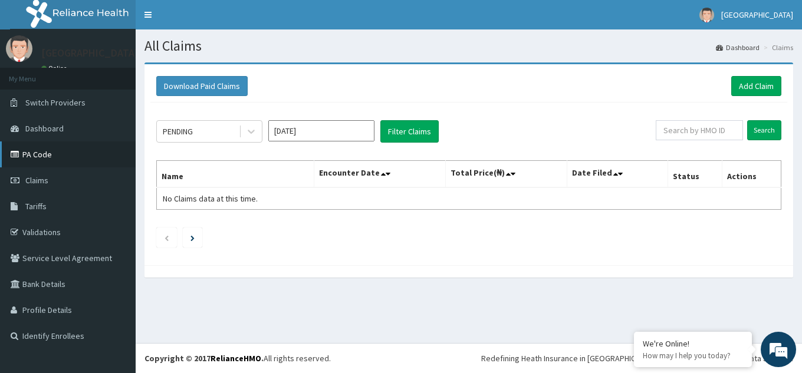
click at [37, 150] on link "PA Code" at bounding box center [68, 154] width 136 height 26
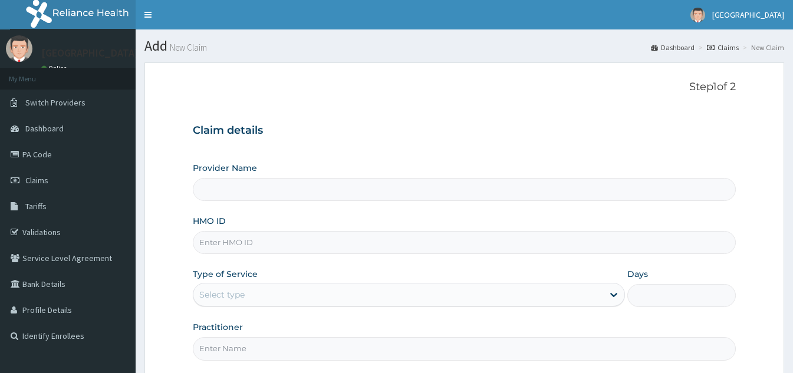
click at [294, 238] on input "HMO ID" at bounding box center [464, 242] width 543 height 23
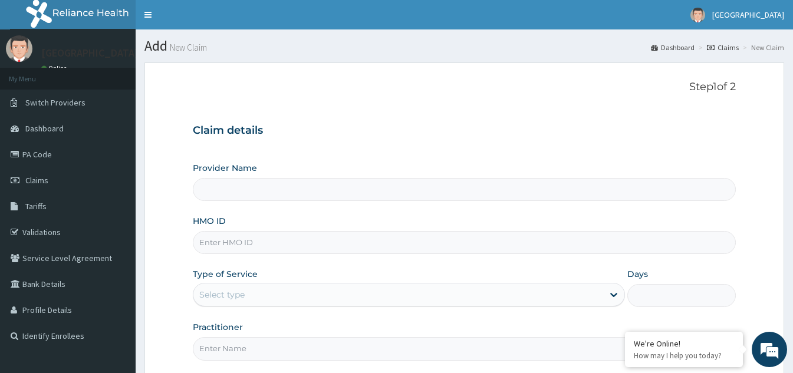
type input "Bakor Medical centre"
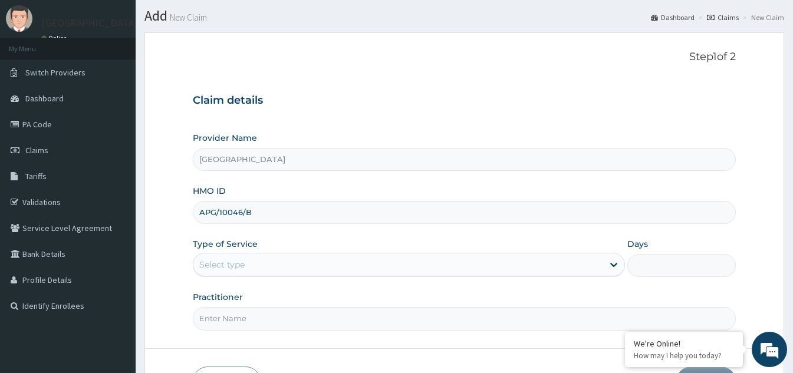
scroll to position [59, 0]
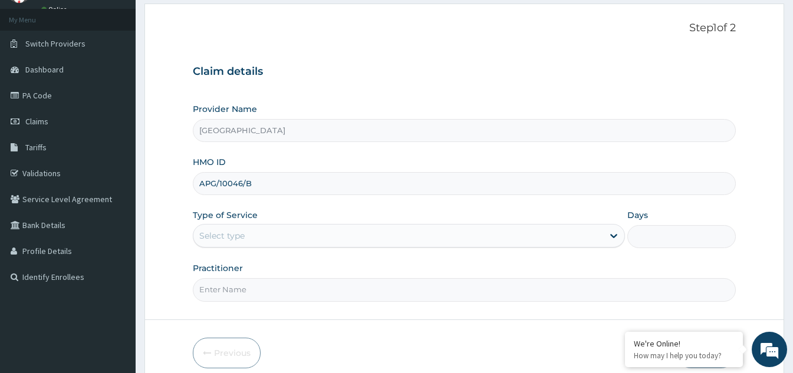
type input "APG/10046/B"
click at [428, 237] on div "Select type" at bounding box center [398, 235] width 410 height 19
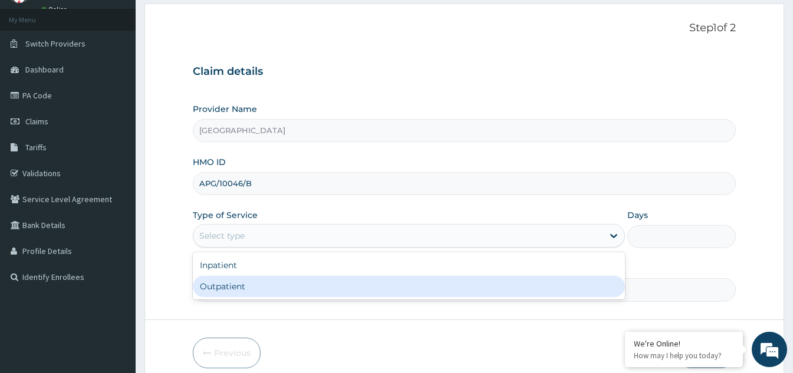
click at [297, 283] on div "Outpatient" at bounding box center [409, 286] width 432 height 21
type input "1"
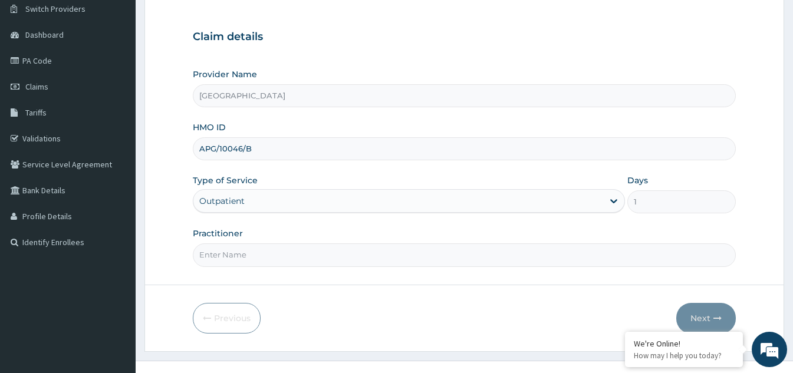
scroll to position [111, 0]
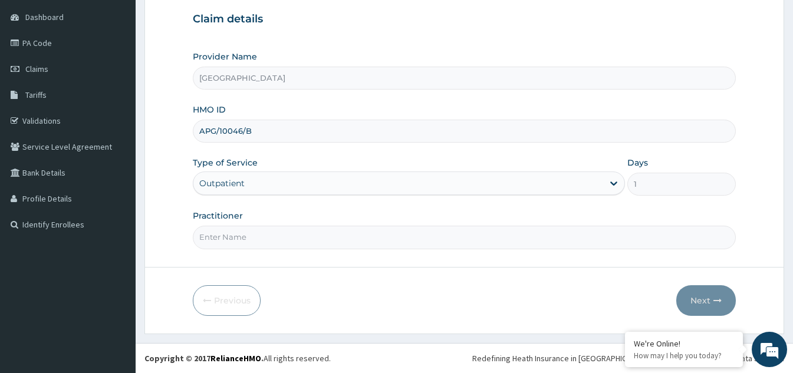
click at [316, 235] on input "Practitioner" at bounding box center [464, 237] width 543 height 23
type input "DR OBI"
click at [703, 300] on button "Next" at bounding box center [706, 300] width 60 height 31
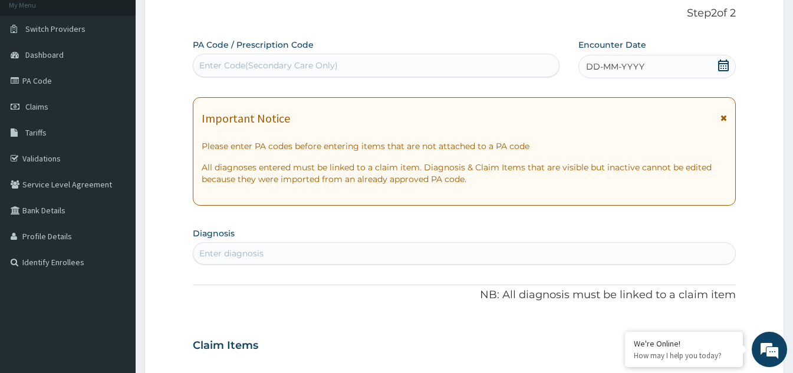
scroll to position [52, 0]
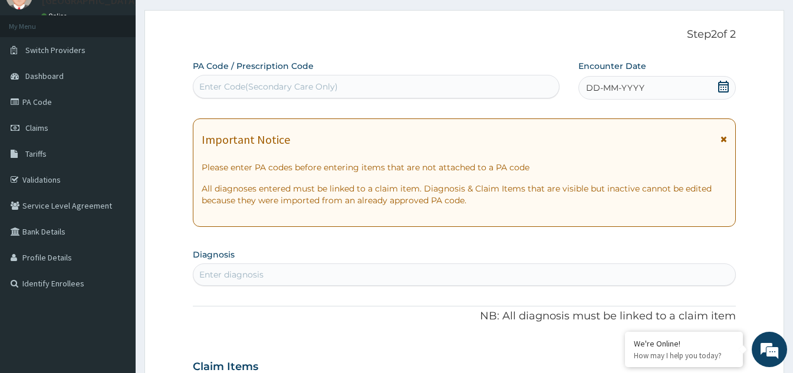
click at [724, 88] on icon at bounding box center [723, 87] width 12 height 12
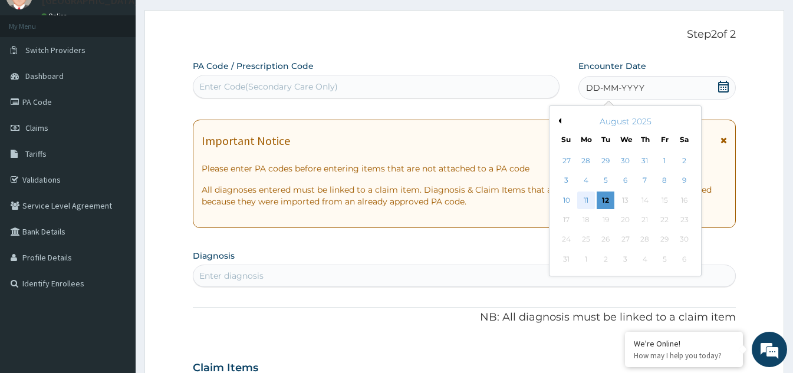
click at [591, 205] on div "11" at bounding box center [586, 201] width 18 height 18
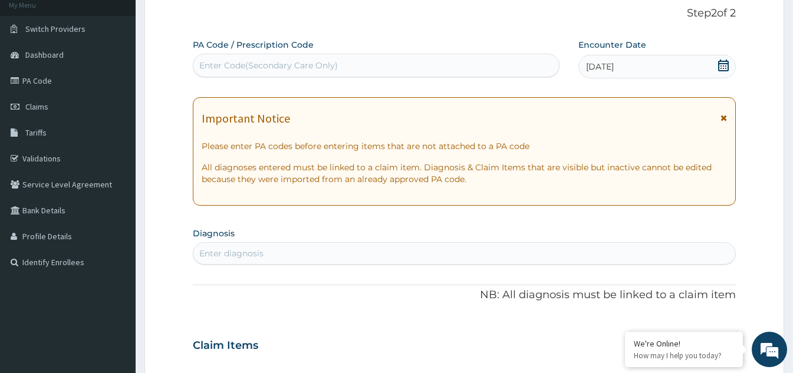
scroll to position [111, 0]
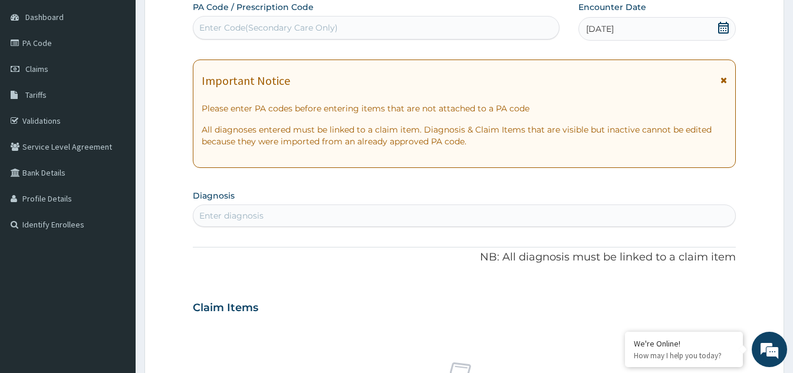
click at [346, 211] on div "Enter diagnosis" at bounding box center [464, 215] width 542 height 19
type input "MALARIA"
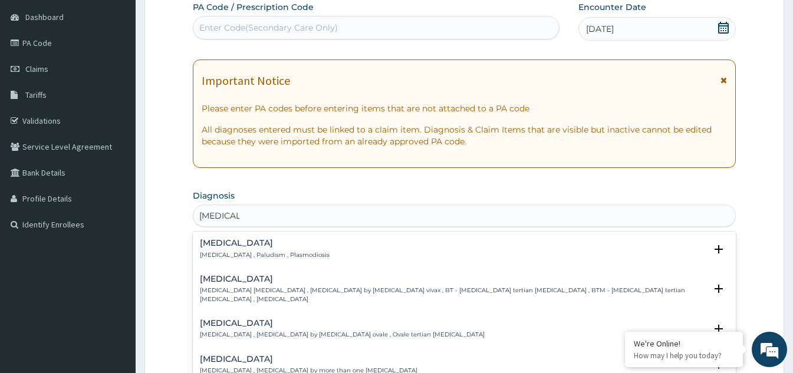
click at [311, 254] on div "Malaria Malaria , Paludism , Plasmodiosis" at bounding box center [464, 249] width 529 height 21
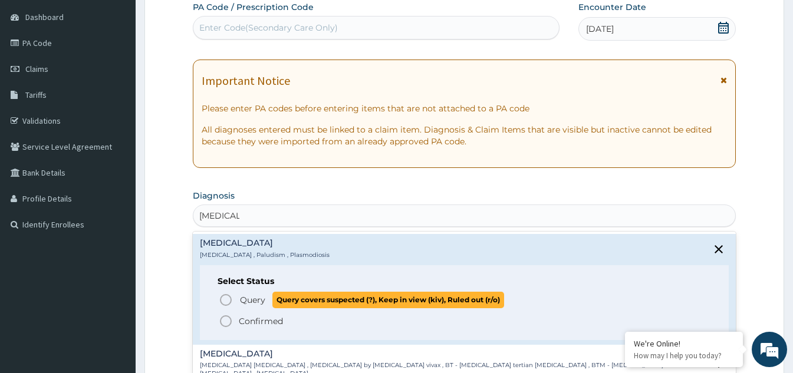
click at [227, 299] on icon "status option query" at bounding box center [226, 300] width 14 height 14
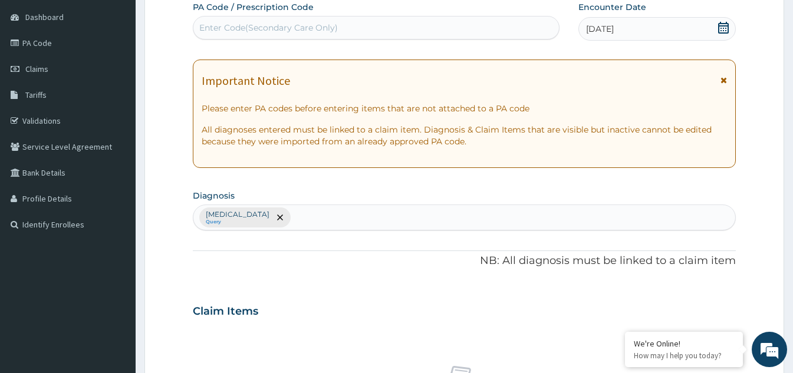
scroll to position [170, 0]
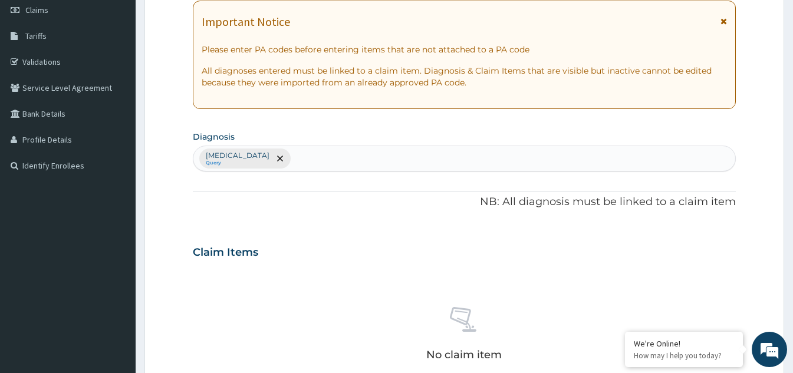
click at [258, 156] on div "Malaria Query" at bounding box center [464, 158] width 542 height 25
type input "CORYZA"
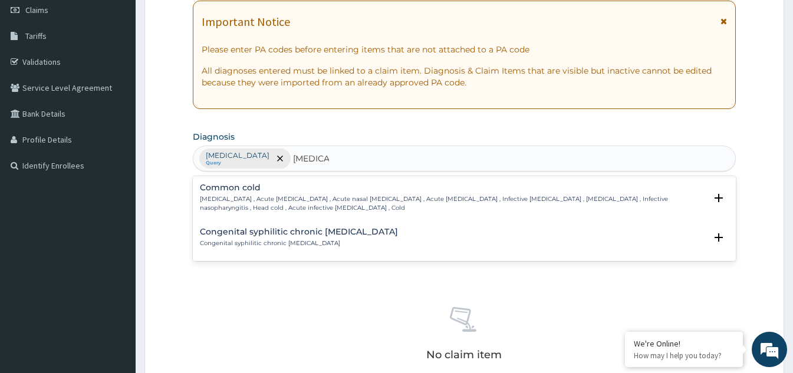
click at [294, 200] on p "Common cold , Acute coryza , Acute nasal catarrh , Acute rhinitis , Infective r…" at bounding box center [453, 203] width 506 height 17
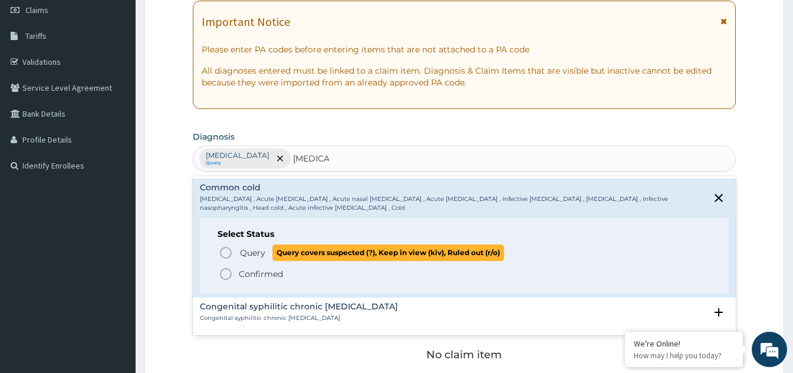
click at [226, 251] on icon "status option query" at bounding box center [226, 253] width 14 height 14
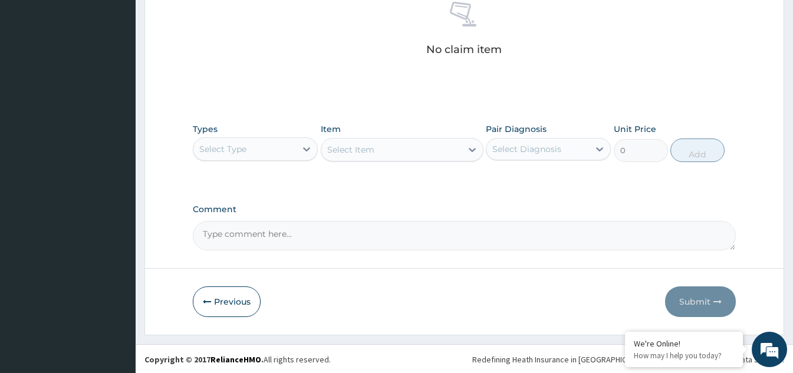
scroll to position [477, 0]
click at [302, 145] on icon at bounding box center [307, 148] width 12 height 12
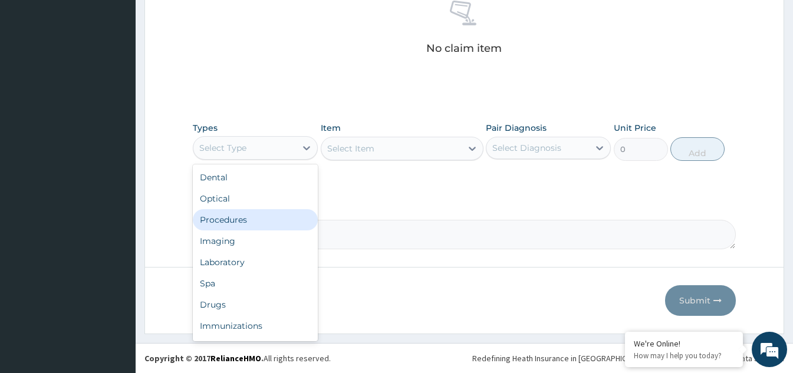
click at [252, 216] on div "Procedures" at bounding box center [255, 219] width 125 height 21
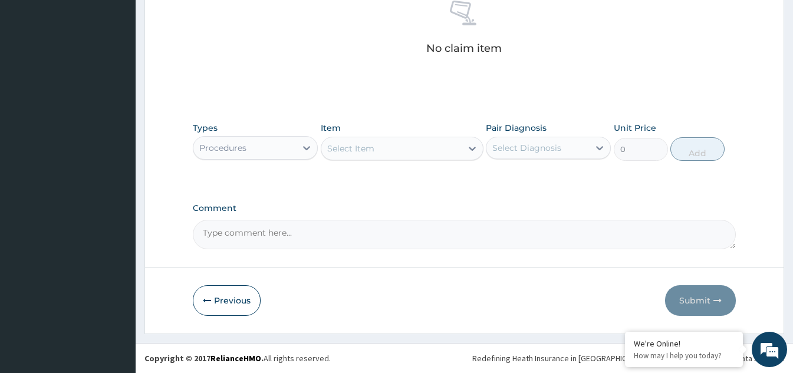
click at [466, 154] on div at bounding box center [471, 148] width 21 height 21
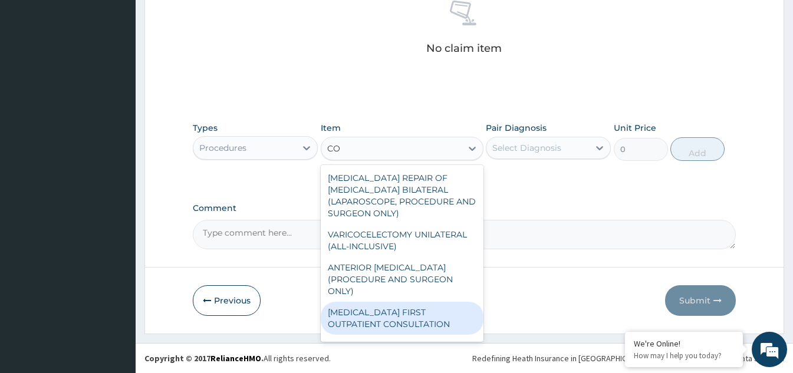
type input "C"
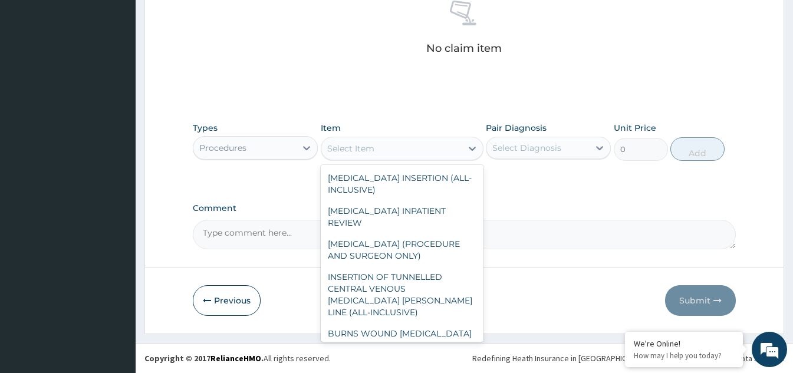
type input "E"
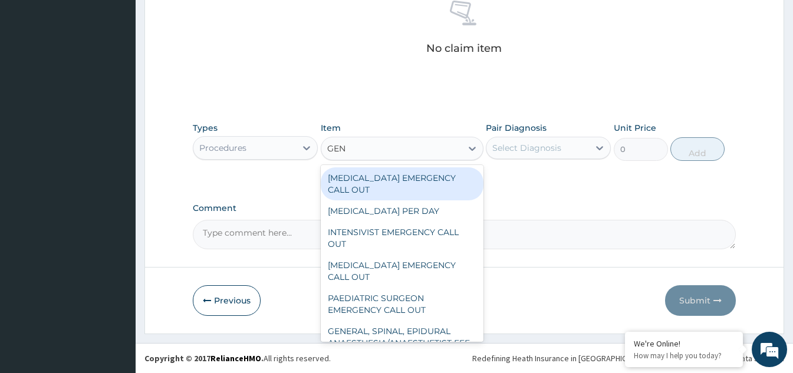
type input "GENE"
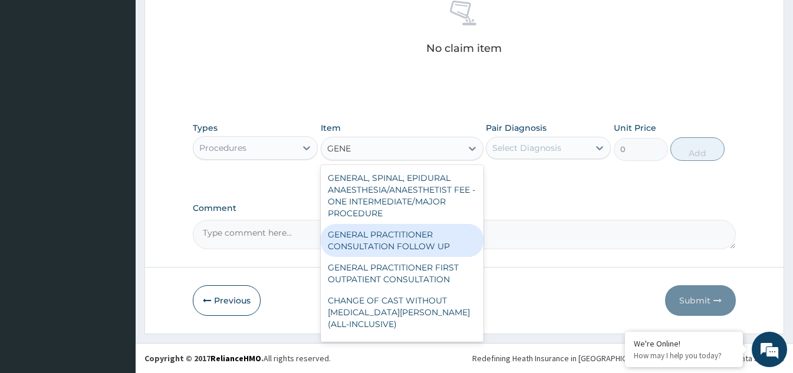
click at [413, 243] on div "GENERAL PRACTITIONER CONSULTATION FOLLOW UP" at bounding box center [402, 240] width 163 height 33
type input "1875"
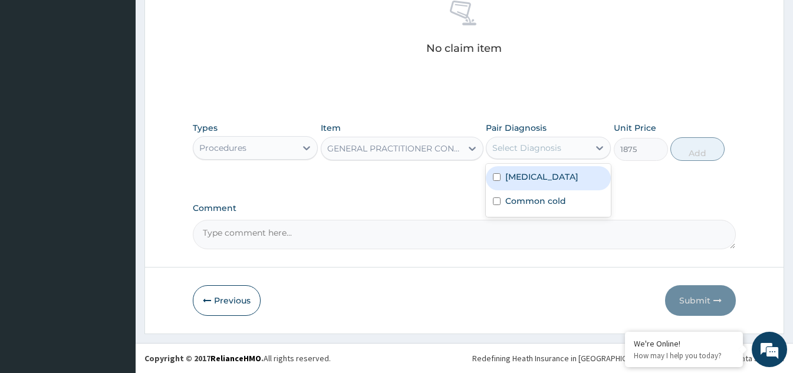
click at [588, 146] on div "Select Diagnosis" at bounding box center [537, 147] width 103 height 19
click at [495, 177] on input "checkbox" at bounding box center [497, 177] width 8 height 8
checkbox input "false"
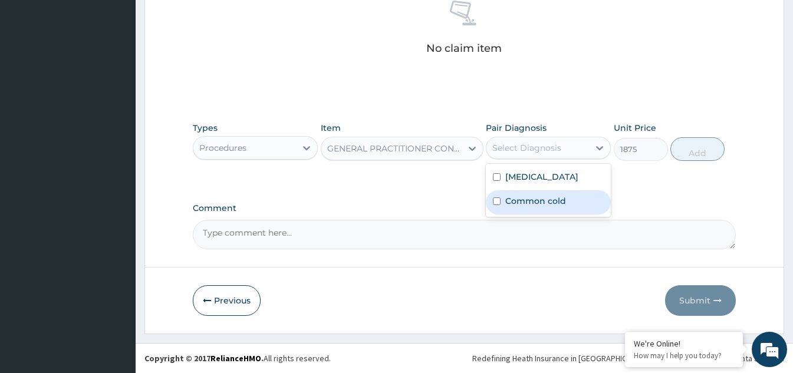
click at [495, 202] on input "checkbox" at bounding box center [497, 201] width 8 height 8
checkbox input "true"
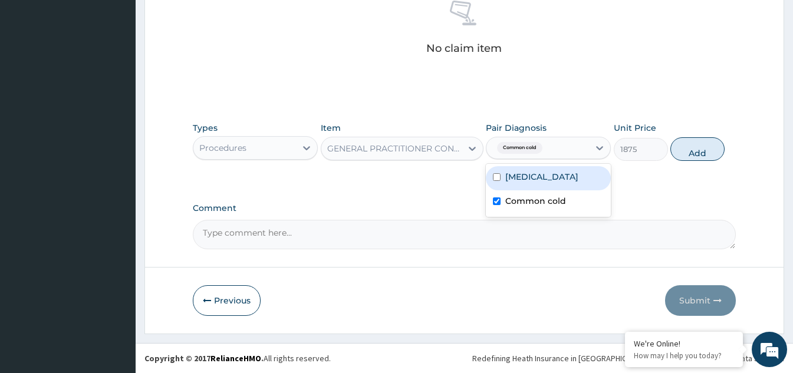
click at [496, 175] on input "checkbox" at bounding box center [497, 177] width 8 height 8
checkbox input "true"
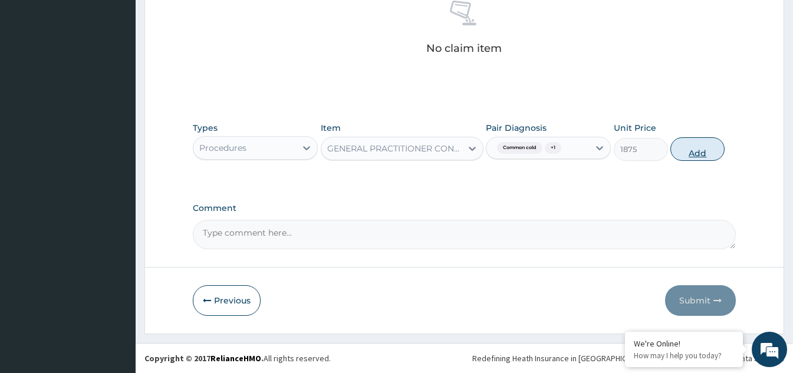
click at [694, 156] on button "Add" at bounding box center [697, 149] width 54 height 24
type input "0"
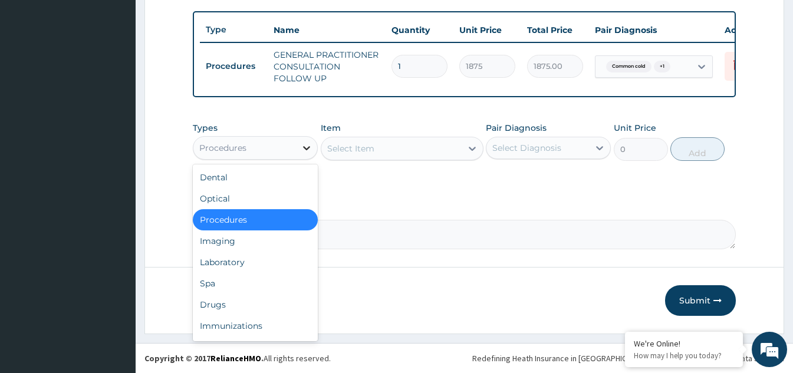
click at [308, 153] on icon at bounding box center [307, 148] width 12 height 12
click at [258, 264] on div "Laboratory" at bounding box center [255, 262] width 125 height 21
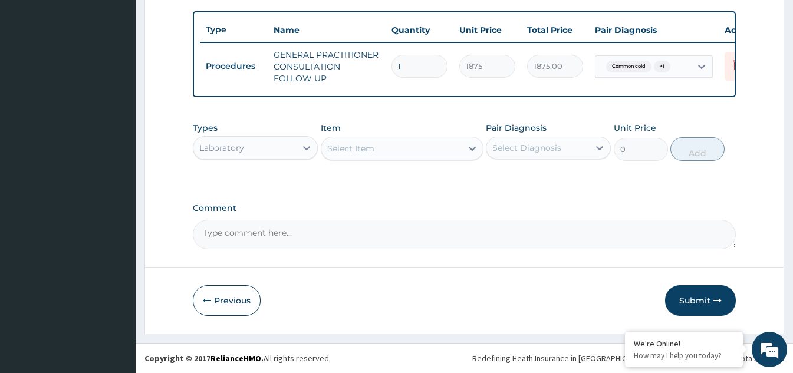
click at [460, 146] on div "Select Item" at bounding box center [391, 148] width 140 height 19
click at [459, 148] on div "Select Item" at bounding box center [391, 148] width 140 height 19
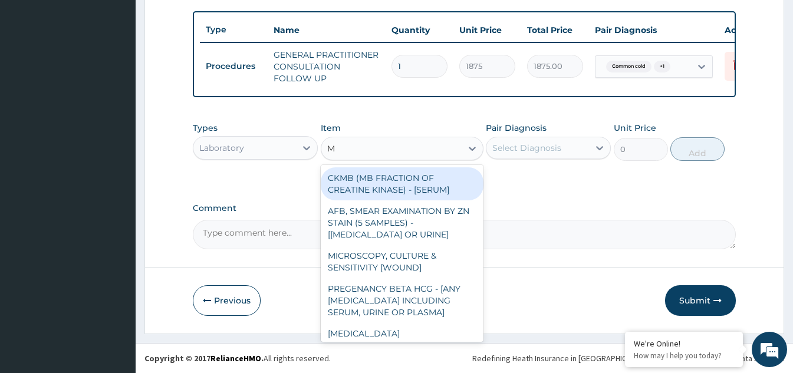
type input "MP"
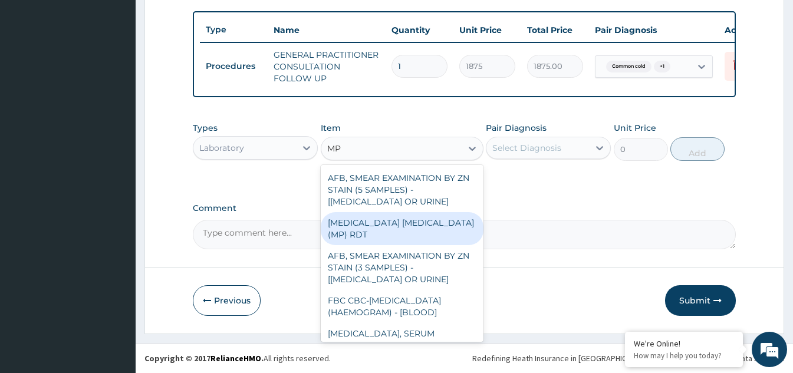
click at [433, 217] on div "MALARIA PARASITE (MP) RDT" at bounding box center [402, 228] width 163 height 33
type input "2000"
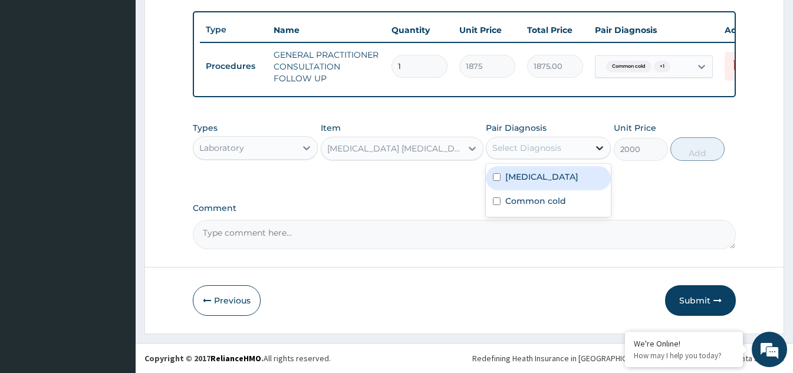
click at [599, 154] on div at bounding box center [599, 147] width 21 height 21
click at [494, 174] on input "checkbox" at bounding box center [497, 177] width 8 height 8
click at [496, 177] on input "checkbox" at bounding box center [497, 177] width 8 height 8
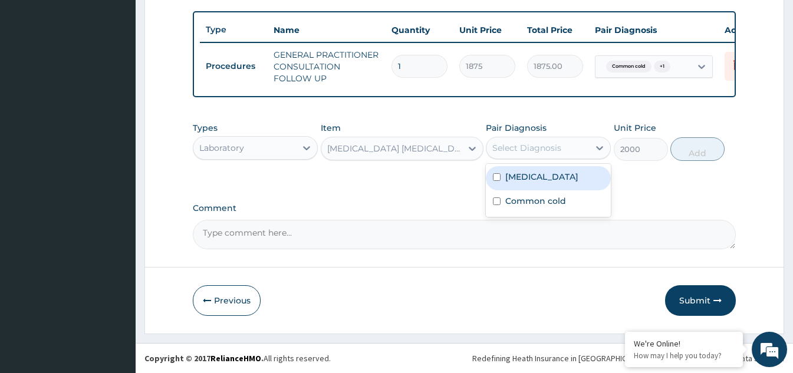
click at [495, 174] on input "checkbox" at bounding box center [497, 177] width 8 height 8
checkbox input "true"
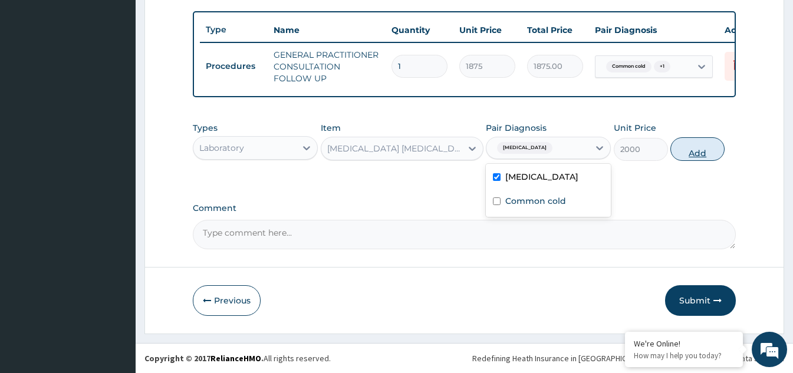
click at [684, 149] on button "Add" at bounding box center [697, 149] width 54 height 24
type input "0"
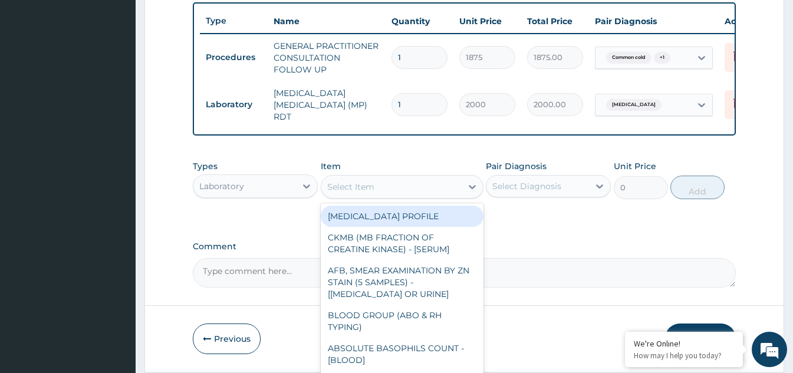
click at [433, 192] on div "Select Item" at bounding box center [391, 186] width 140 height 19
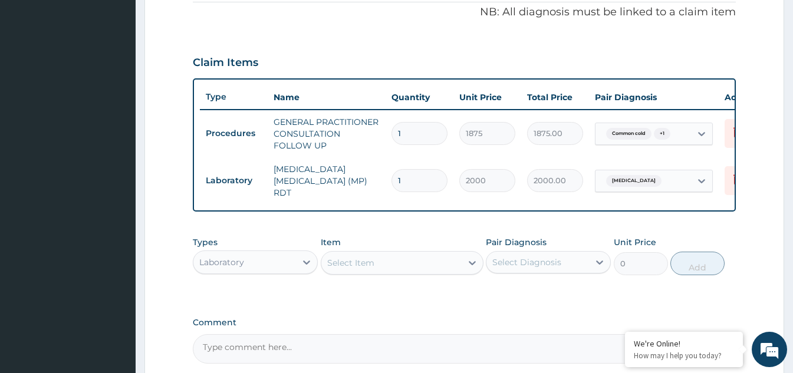
scroll to position [377, 0]
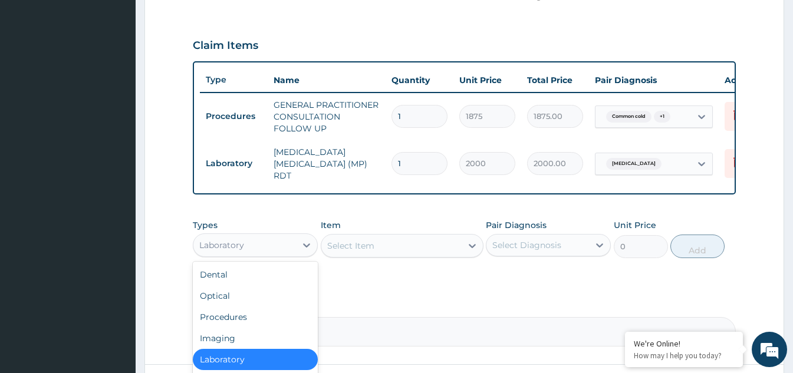
click at [292, 249] on div "Laboratory" at bounding box center [244, 245] width 103 height 19
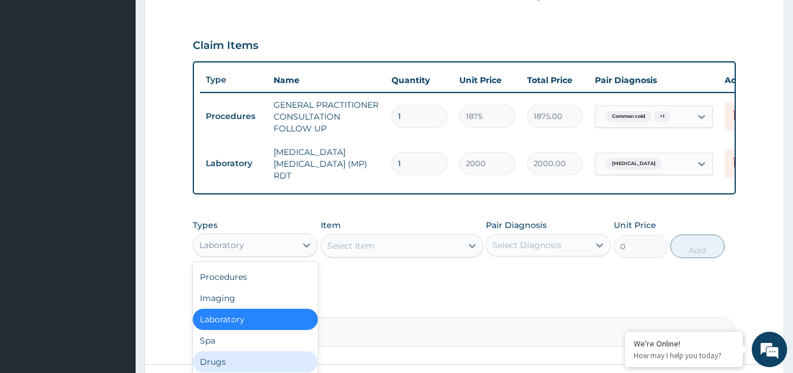
click at [232, 361] on div "Drugs" at bounding box center [255, 361] width 125 height 21
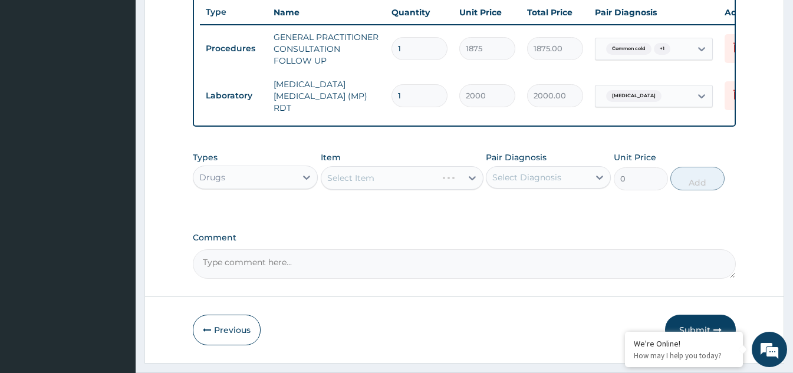
scroll to position [477, 0]
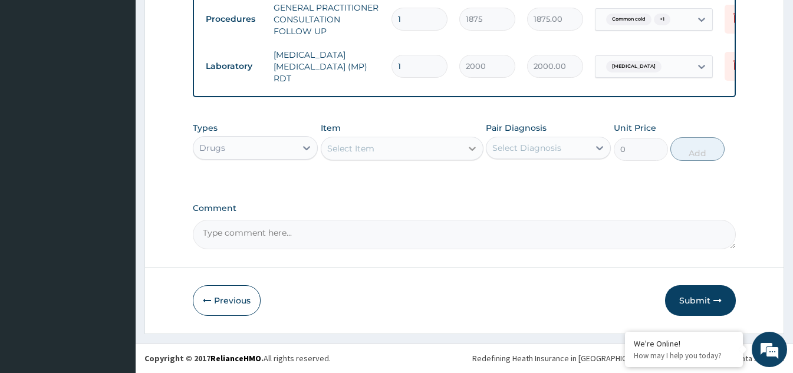
click at [473, 151] on icon at bounding box center [472, 149] width 12 height 12
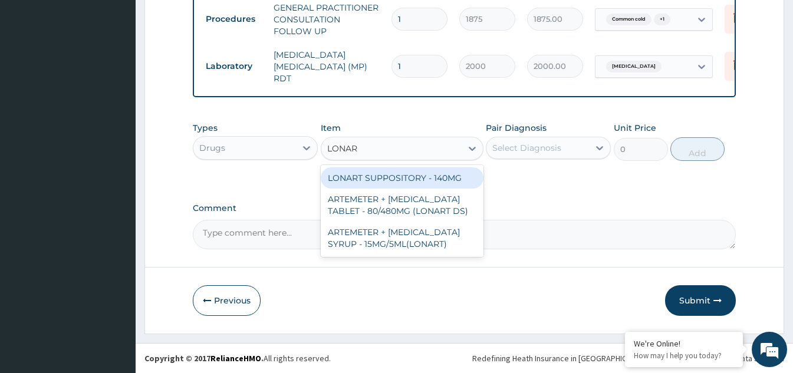
type input "LONART"
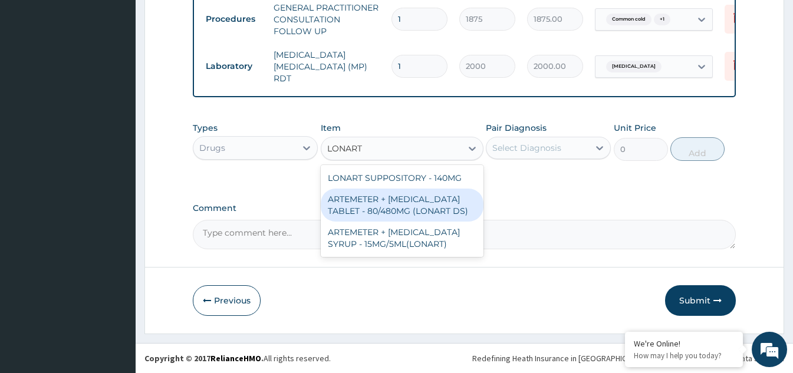
click at [424, 210] on div "ARTEMETER + LUMEFANTRINE TABLET - 80/480MG (LONART DS)" at bounding box center [402, 205] width 163 height 33
type input "588"
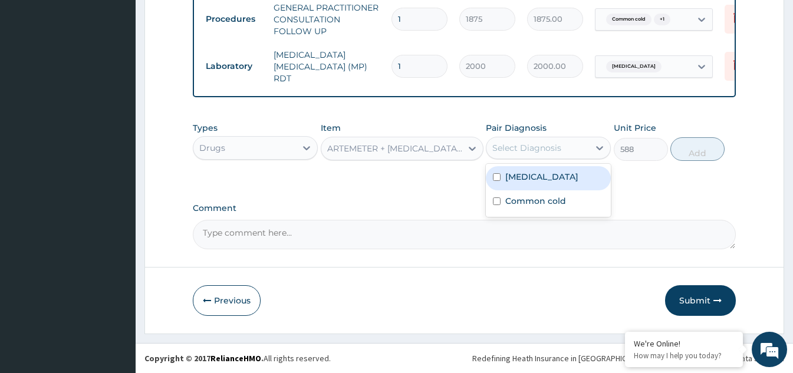
click at [575, 154] on div "Select Diagnosis" at bounding box center [537, 147] width 103 height 19
click at [493, 174] on div "Malaria" at bounding box center [548, 178] width 125 height 24
click at [493, 174] on input "checkbox" at bounding box center [497, 177] width 8 height 8
click at [496, 180] on input "checkbox" at bounding box center [497, 177] width 8 height 8
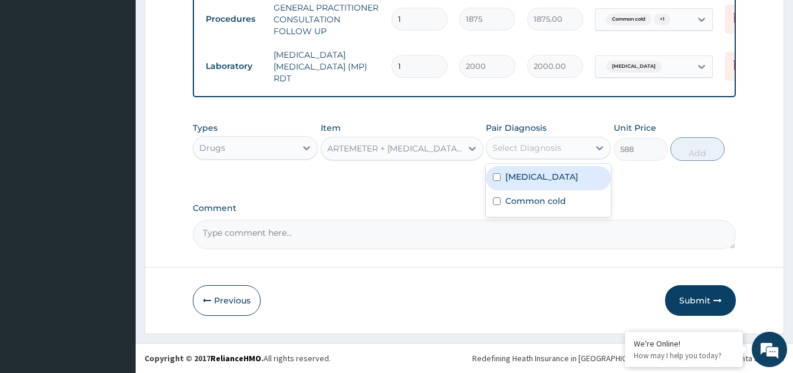
click at [496, 177] on input "checkbox" at bounding box center [497, 177] width 8 height 8
checkbox input "true"
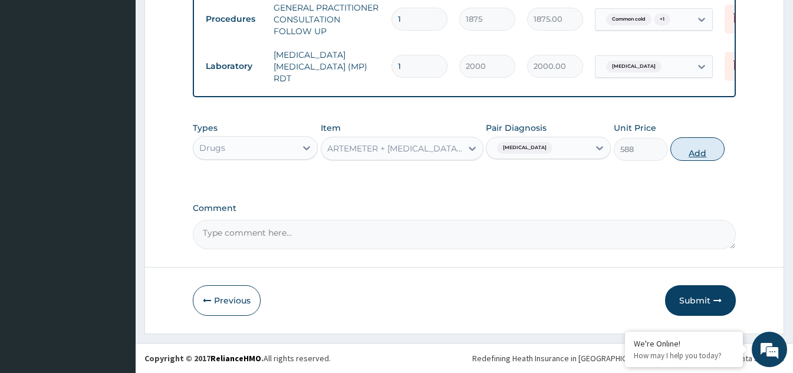
click at [688, 151] on button "Add" at bounding box center [697, 149] width 54 height 24
type input "0"
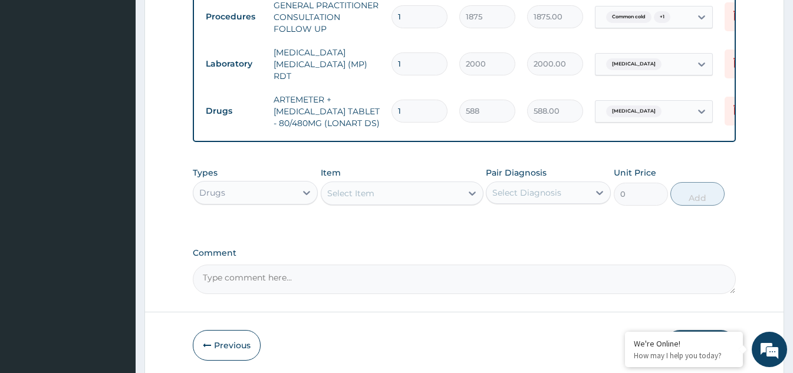
click at [436, 203] on div "Select Item" at bounding box center [391, 193] width 140 height 19
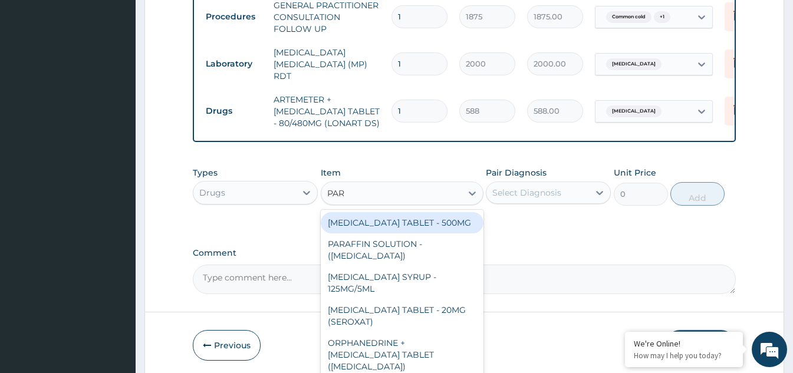
type input "PARA"
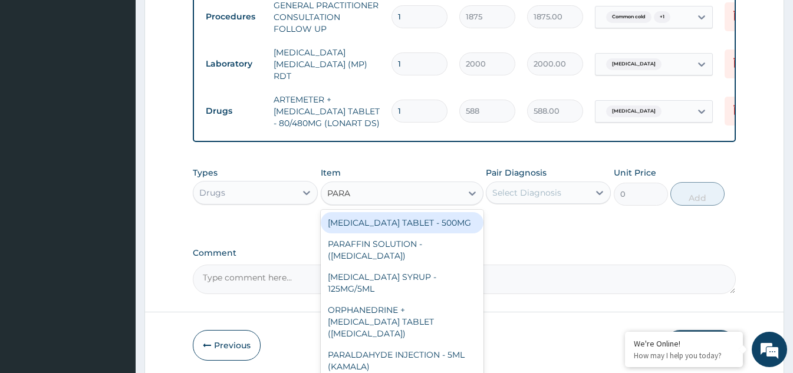
click at [430, 222] on div "PARACETAMOL TABLET - 500MG" at bounding box center [402, 222] width 163 height 21
type input "33.599999999999994"
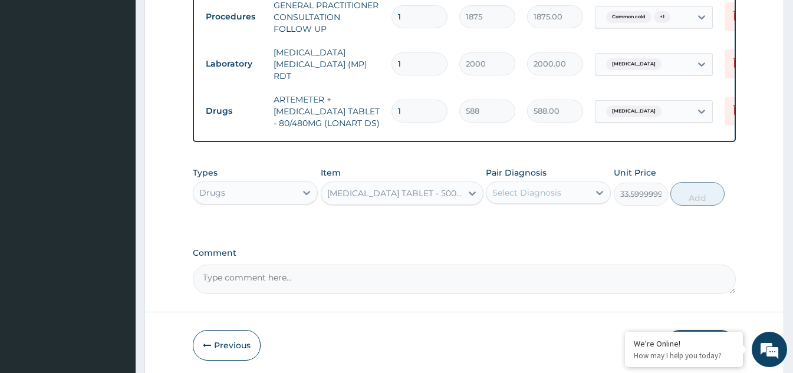
click at [581, 190] on div "Select Diagnosis" at bounding box center [537, 192] width 103 height 19
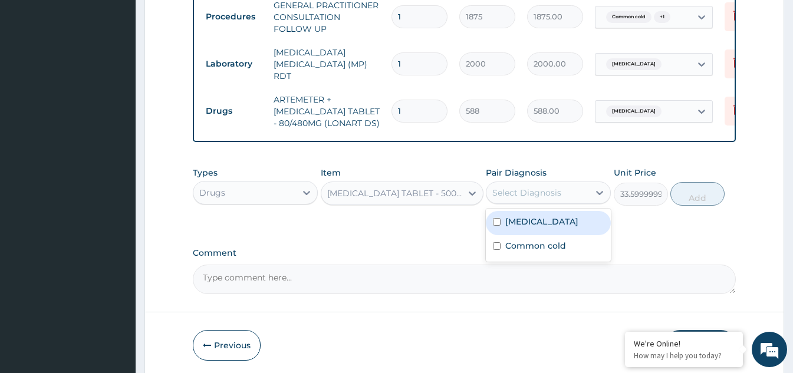
click at [498, 226] on input "checkbox" at bounding box center [497, 222] width 8 height 8
checkbox input "true"
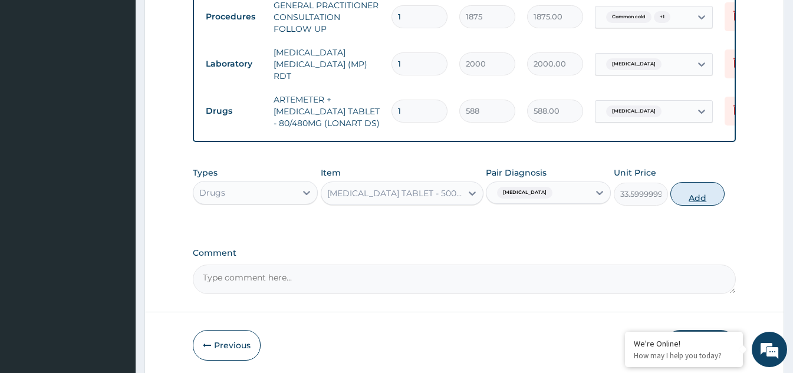
click at [697, 194] on button "Add" at bounding box center [697, 194] width 54 height 24
type input "0"
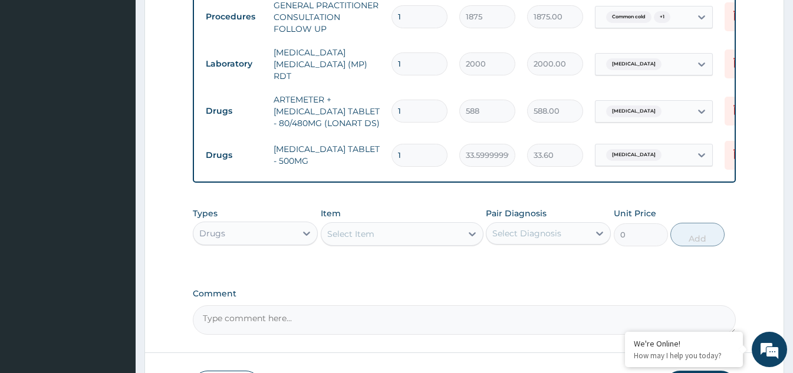
click at [403, 104] on input "1" at bounding box center [419, 111] width 56 height 23
type input "0.00"
type input "6"
type input "3528.00"
type input "6"
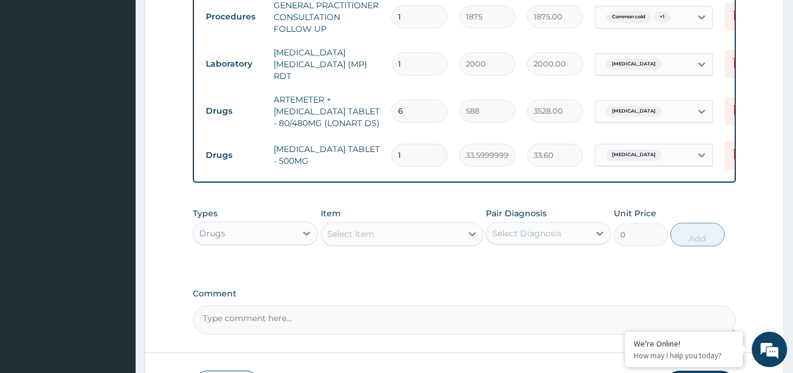
click at [411, 144] on input "1" at bounding box center [419, 155] width 56 height 23
type input "18"
type input "604.80"
type input "18"
click at [409, 242] on div "Select Item" at bounding box center [391, 234] width 140 height 19
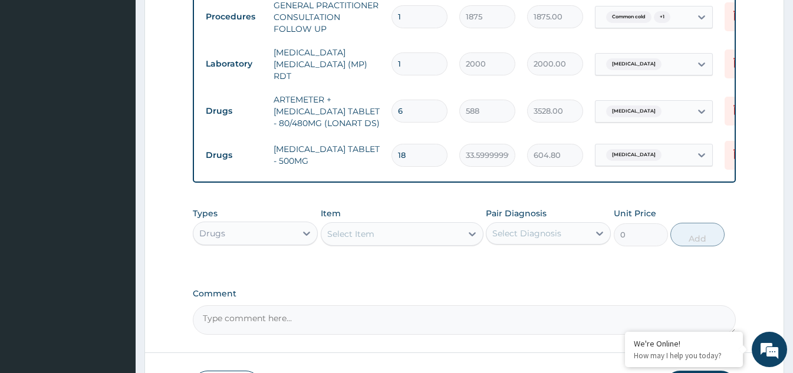
click at [409, 242] on div "Select Item" at bounding box center [391, 234] width 140 height 19
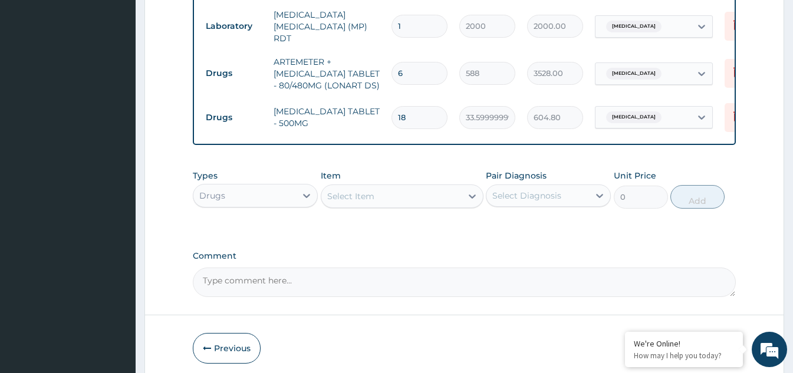
scroll to position [536, 0]
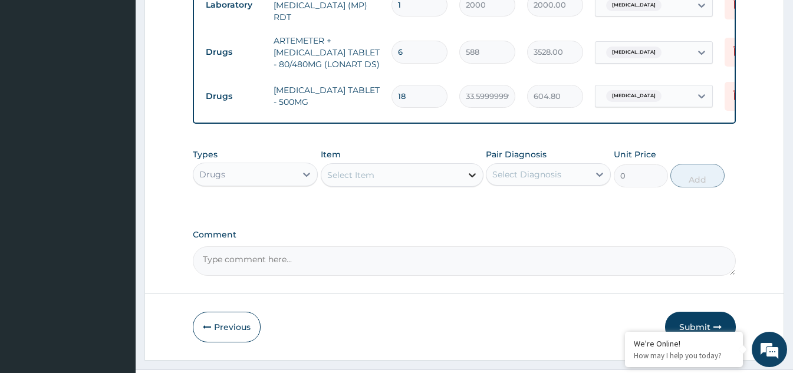
click at [467, 179] on icon at bounding box center [472, 175] width 12 height 12
click at [474, 177] on icon at bounding box center [472, 175] width 7 height 4
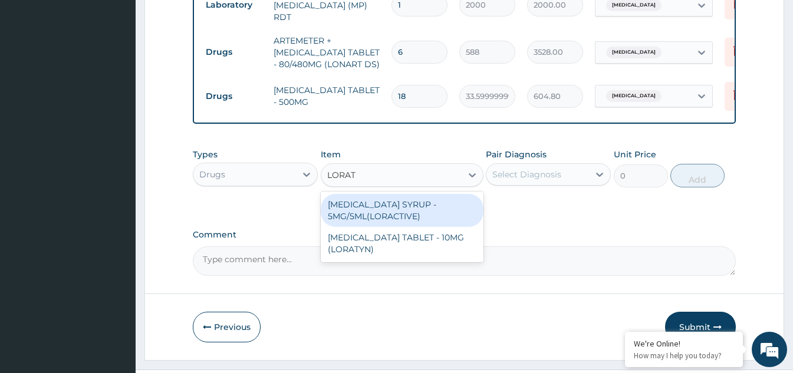
type input "LORATA"
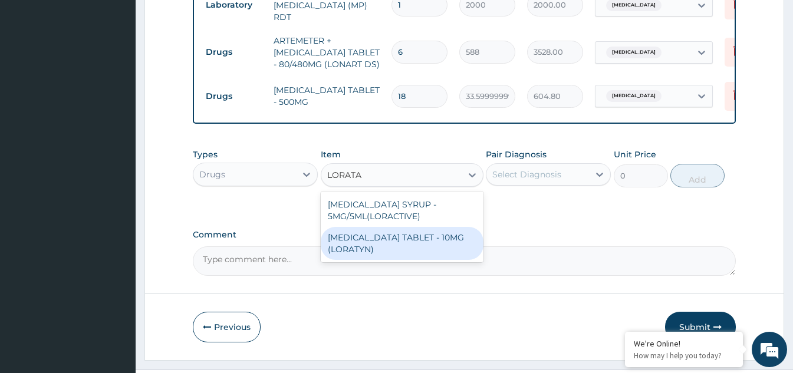
click at [407, 244] on div "LORATADINE TABLET - 10MG (LORATYN)" at bounding box center [402, 243] width 163 height 33
type input "98"
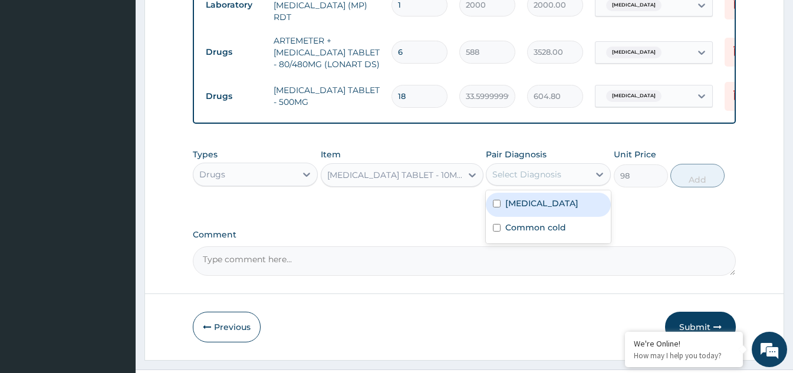
click at [579, 170] on div "Select Diagnosis" at bounding box center [537, 174] width 103 height 19
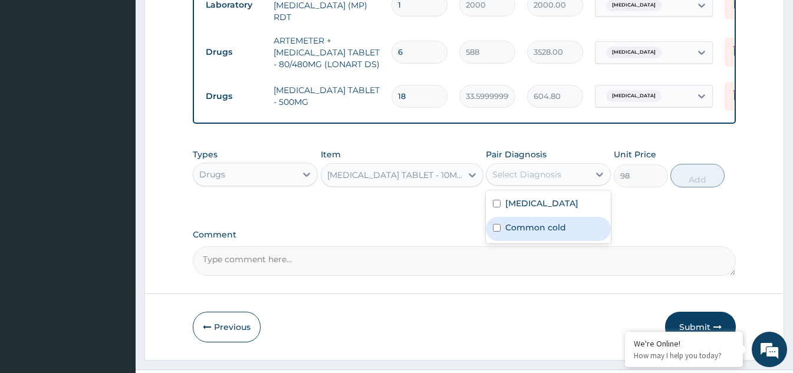
click at [496, 232] on input "checkbox" at bounding box center [497, 228] width 8 height 8
checkbox input "true"
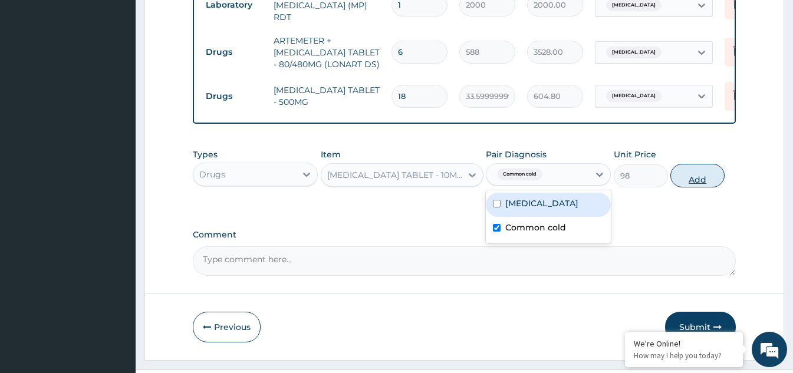
click at [680, 182] on button "Add" at bounding box center [697, 176] width 54 height 24
type input "0"
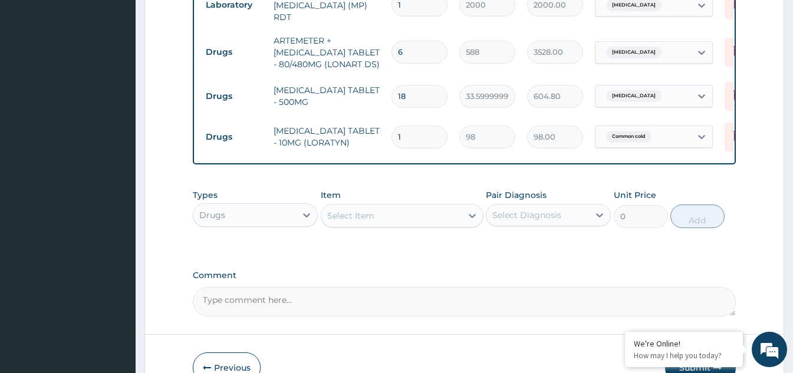
type input "10"
type input "980.00"
type input "10"
click at [385, 225] on div "Select Item" at bounding box center [391, 215] width 140 height 19
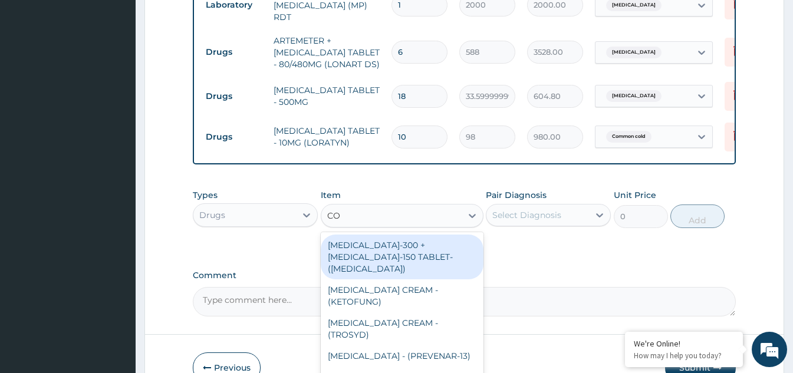
type input "COU"
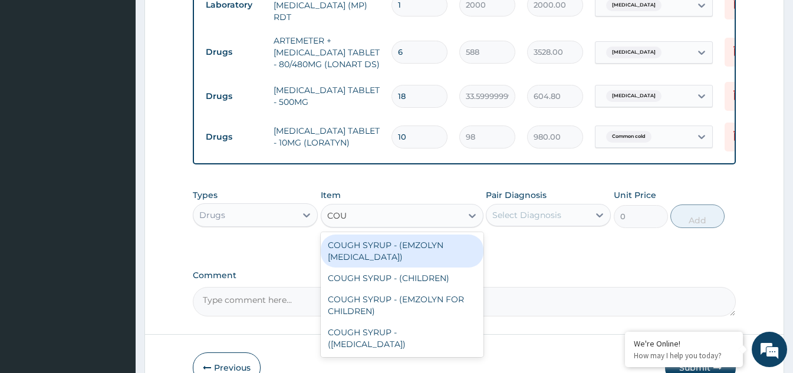
click at [385, 259] on div "COUGH SYRUP - (EMZOLYN EXPECTORANT)" at bounding box center [402, 251] width 163 height 33
type input "1120"
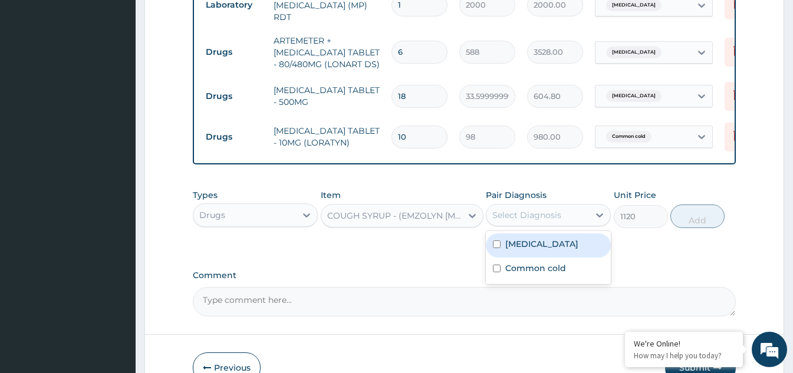
click at [576, 223] on div "Select Diagnosis" at bounding box center [537, 215] width 103 height 19
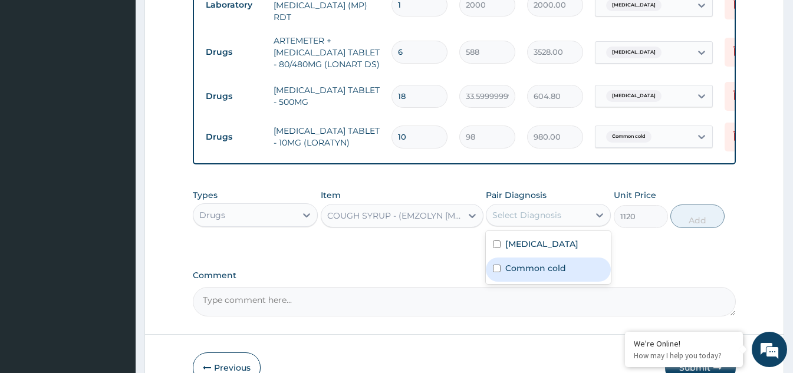
click at [499, 271] on input "checkbox" at bounding box center [497, 269] width 8 height 8
checkbox input "true"
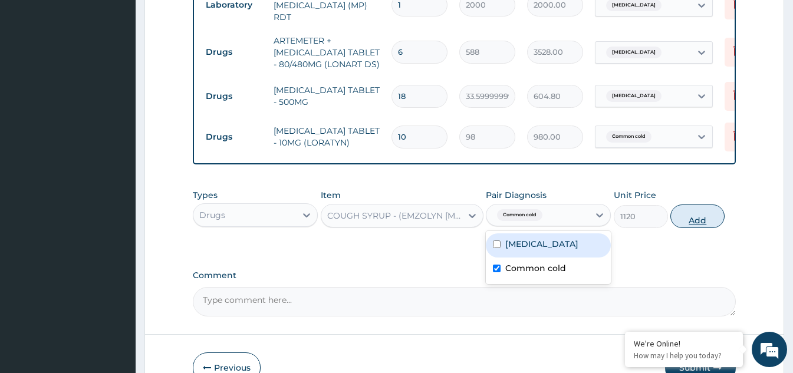
click at [685, 216] on button "Add" at bounding box center [697, 217] width 54 height 24
type input "0"
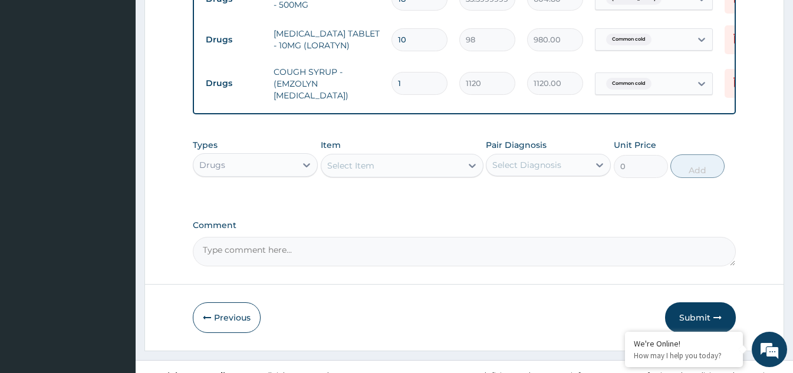
scroll to position [652, 0]
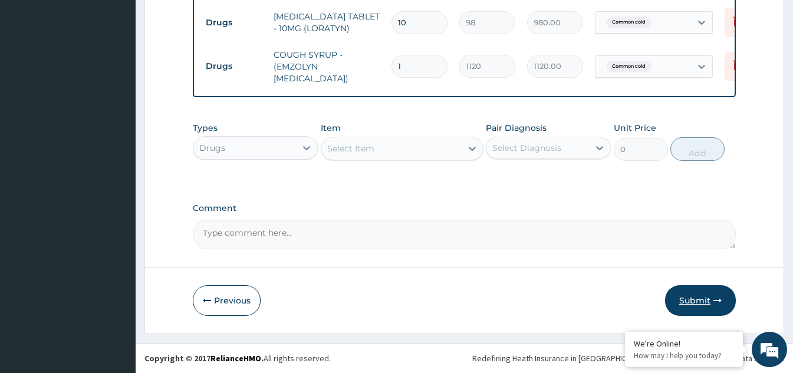
click at [698, 301] on button "Submit" at bounding box center [700, 300] width 71 height 31
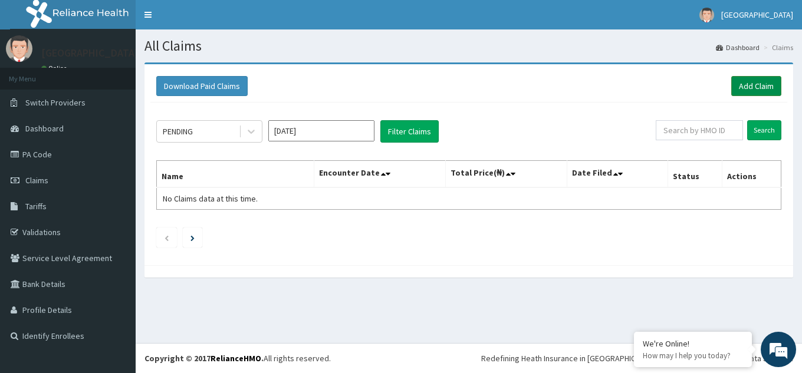
click at [744, 88] on link "Add Claim" at bounding box center [756, 86] width 50 height 20
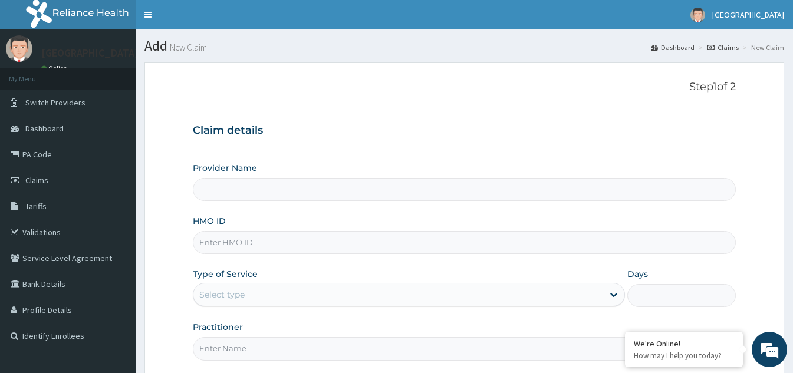
type input "[GEOGRAPHIC_DATA]"
click at [43, 124] on span "Dashboard" at bounding box center [44, 128] width 38 height 11
